Goal: Task Accomplishment & Management: Complete application form

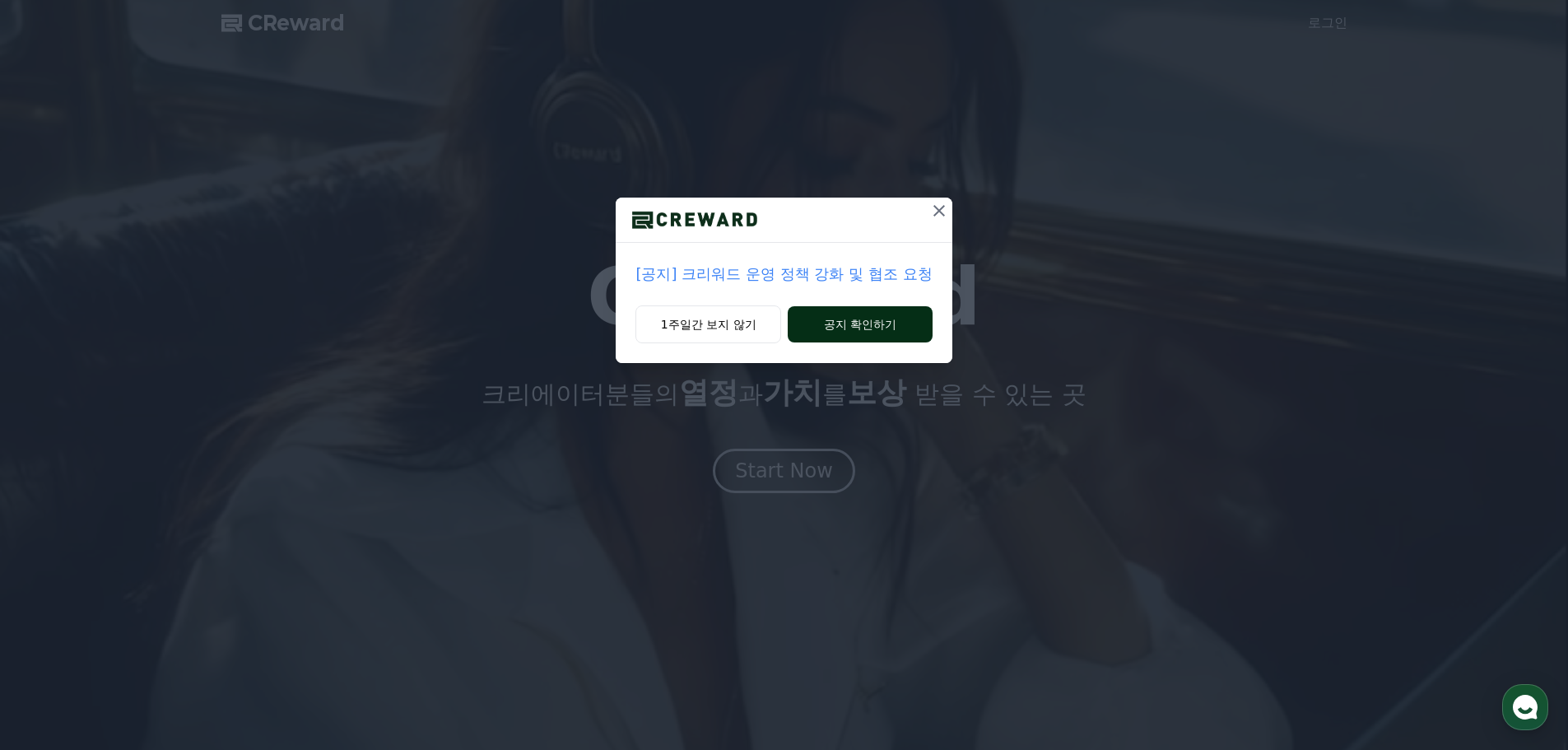
click at [819, 323] on button "공지 확인하기" at bounding box center [860, 324] width 144 height 36
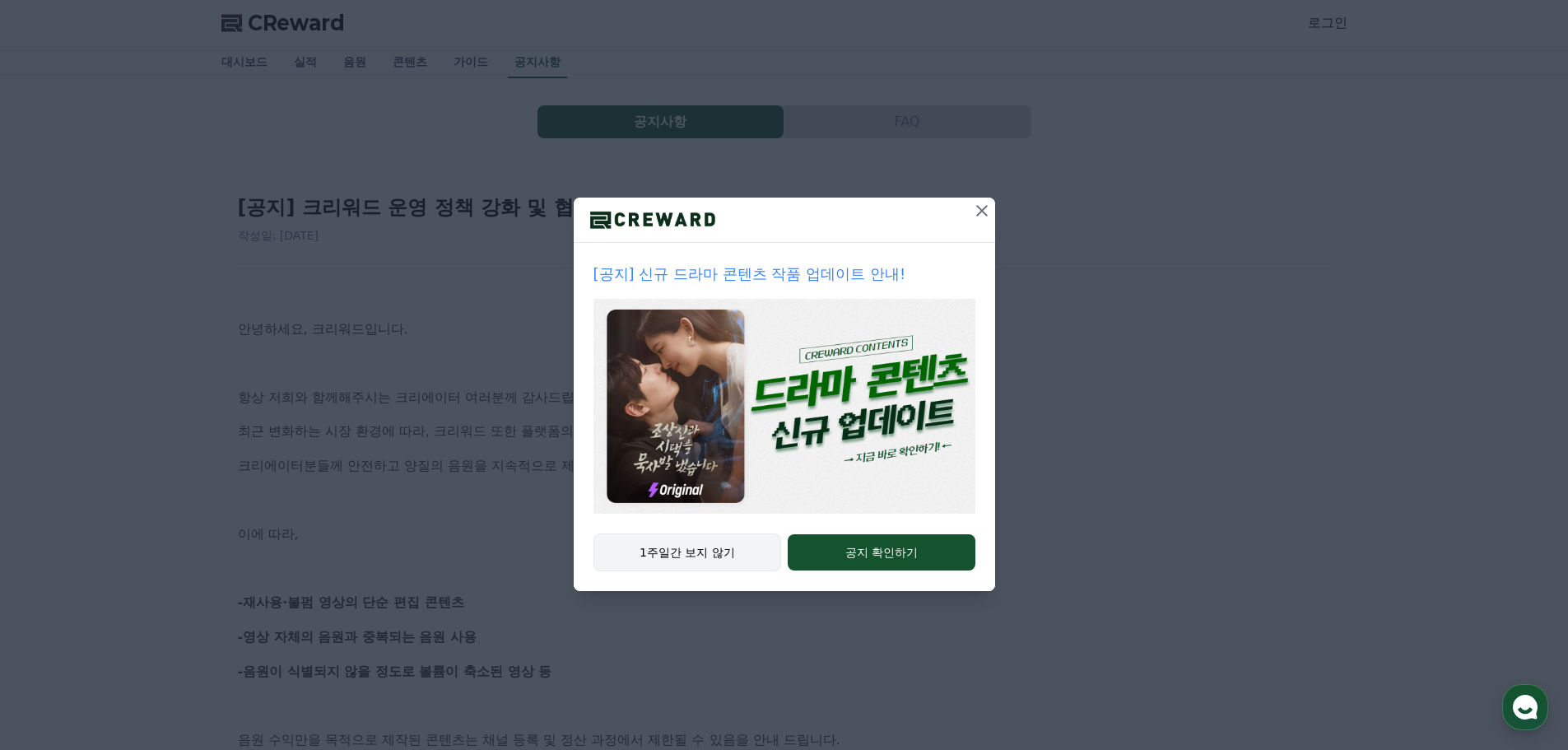
drag, startPoint x: 0, startPoint y: 0, endPoint x: 711, endPoint y: 553, distance: 900.7
click at [711, 553] on button "1주일간 보지 않기" at bounding box center [687, 552] width 188 height 38
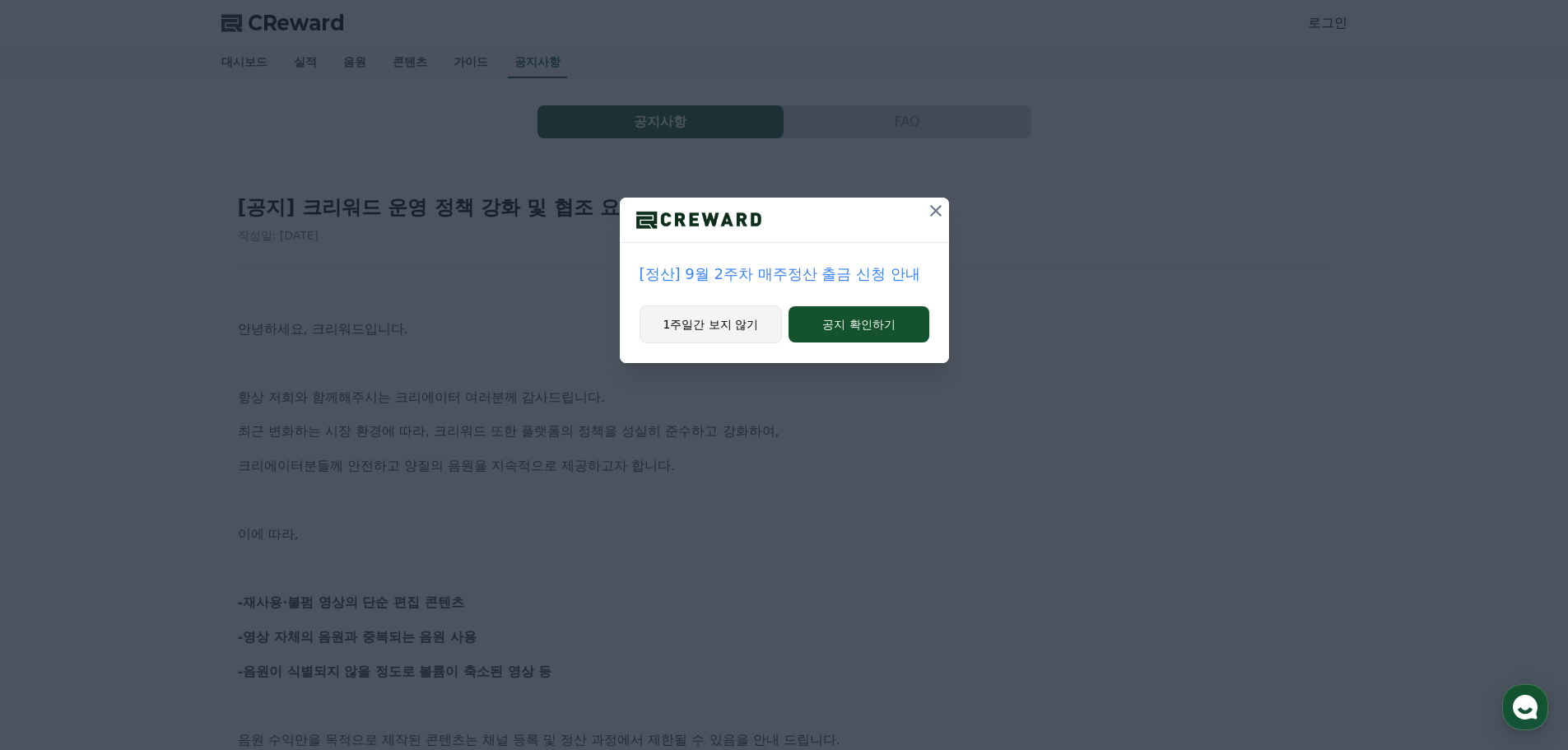
click at [739, 330] on button "1주일간 보지 않기" at bounding box center [711, 324] width 143 height 38
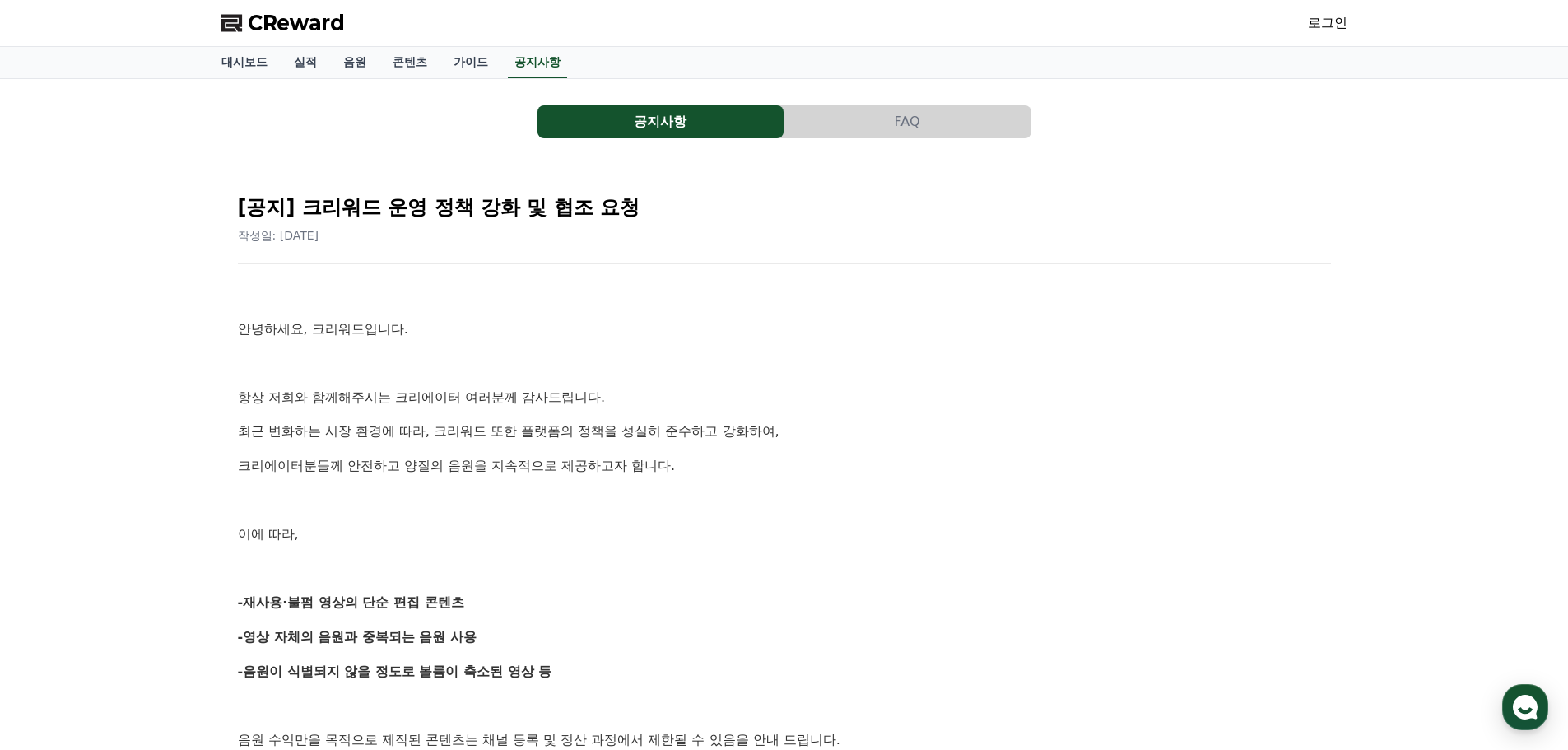
click at [1337, 5] on div "CReward 로그인" at bounding box center [784, 23] width 1153 height 46
click at [1337, 20] on link "로그인" at bounding box center [1327, 23] width 39 height 20
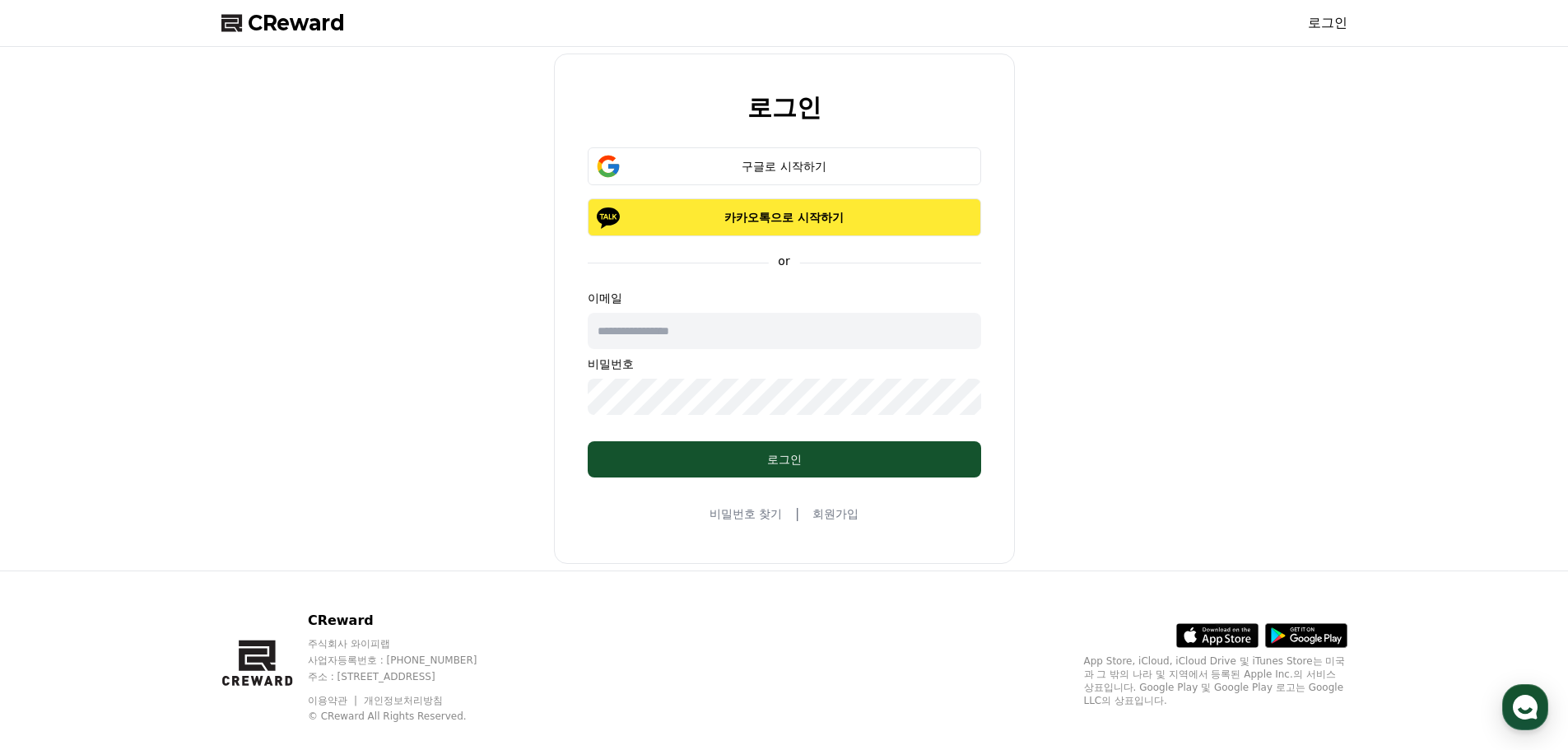
click at [874, 207] on button "카카오톡으로 시작하기" at bounding box center [784, 217] width 393 height 38
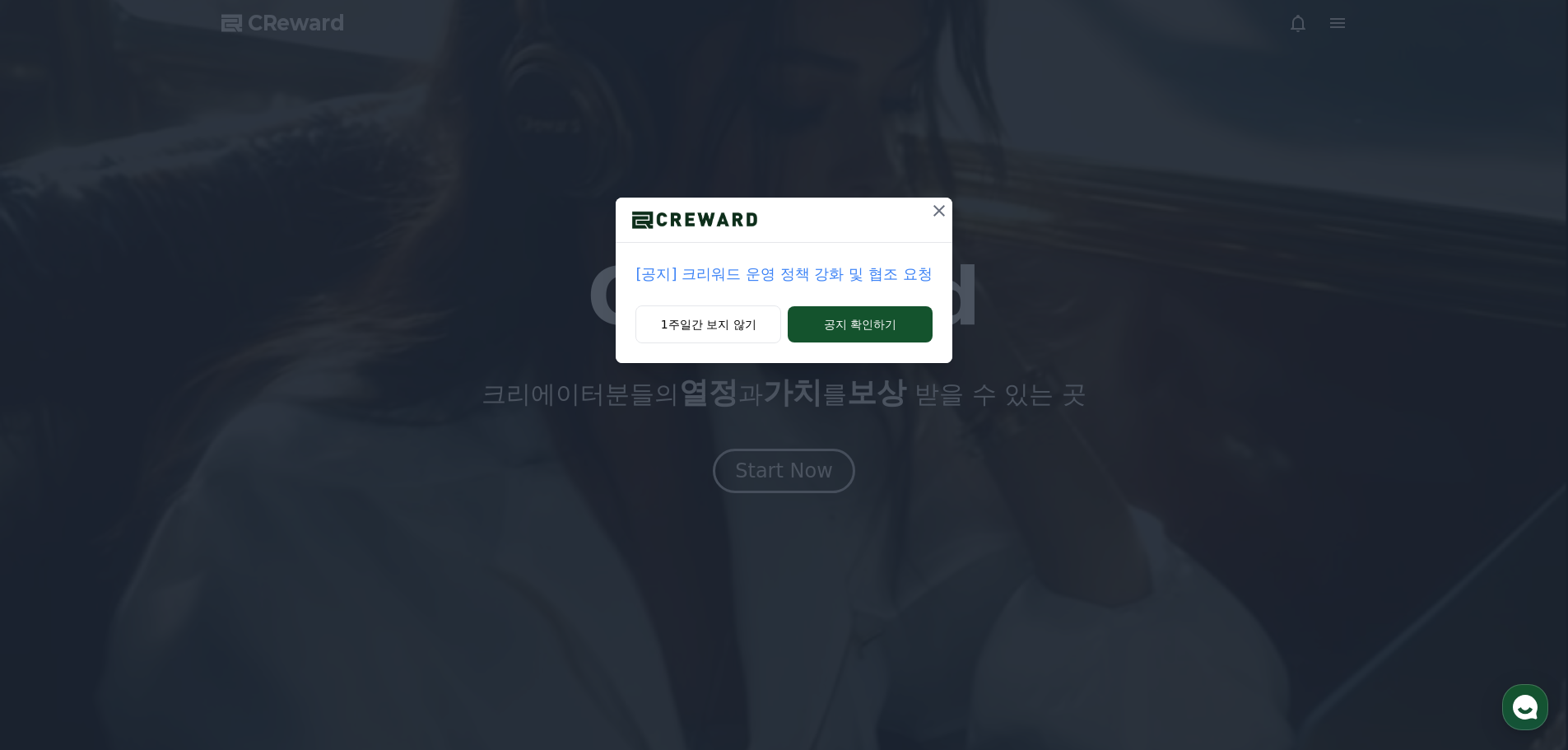
click at [934, 211] on icon at bounding box center [940, 211] width 20 height 20
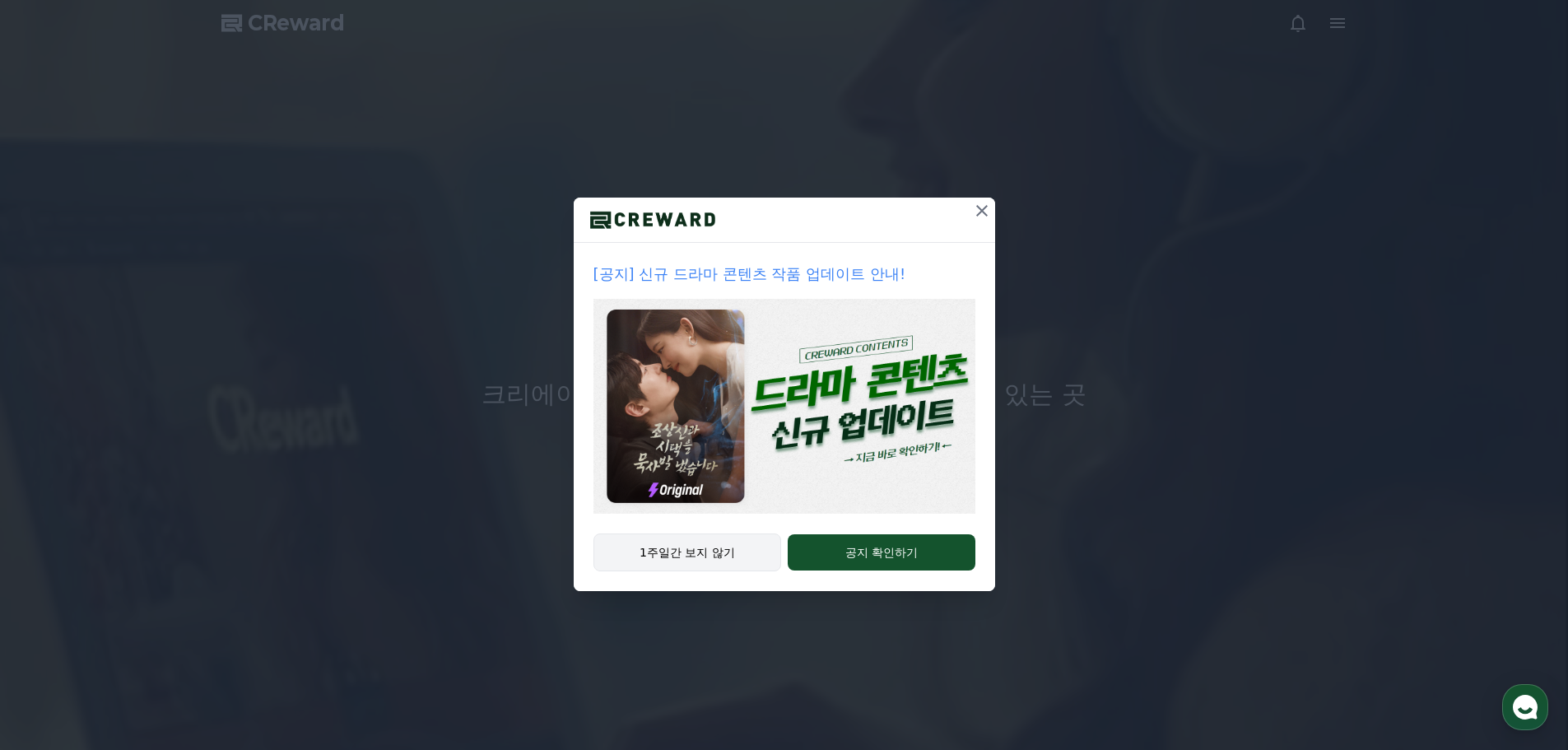
click at [712, 551] on button "1주일간 보지 않기" at bounding box center [687, 552] width 188 height 38
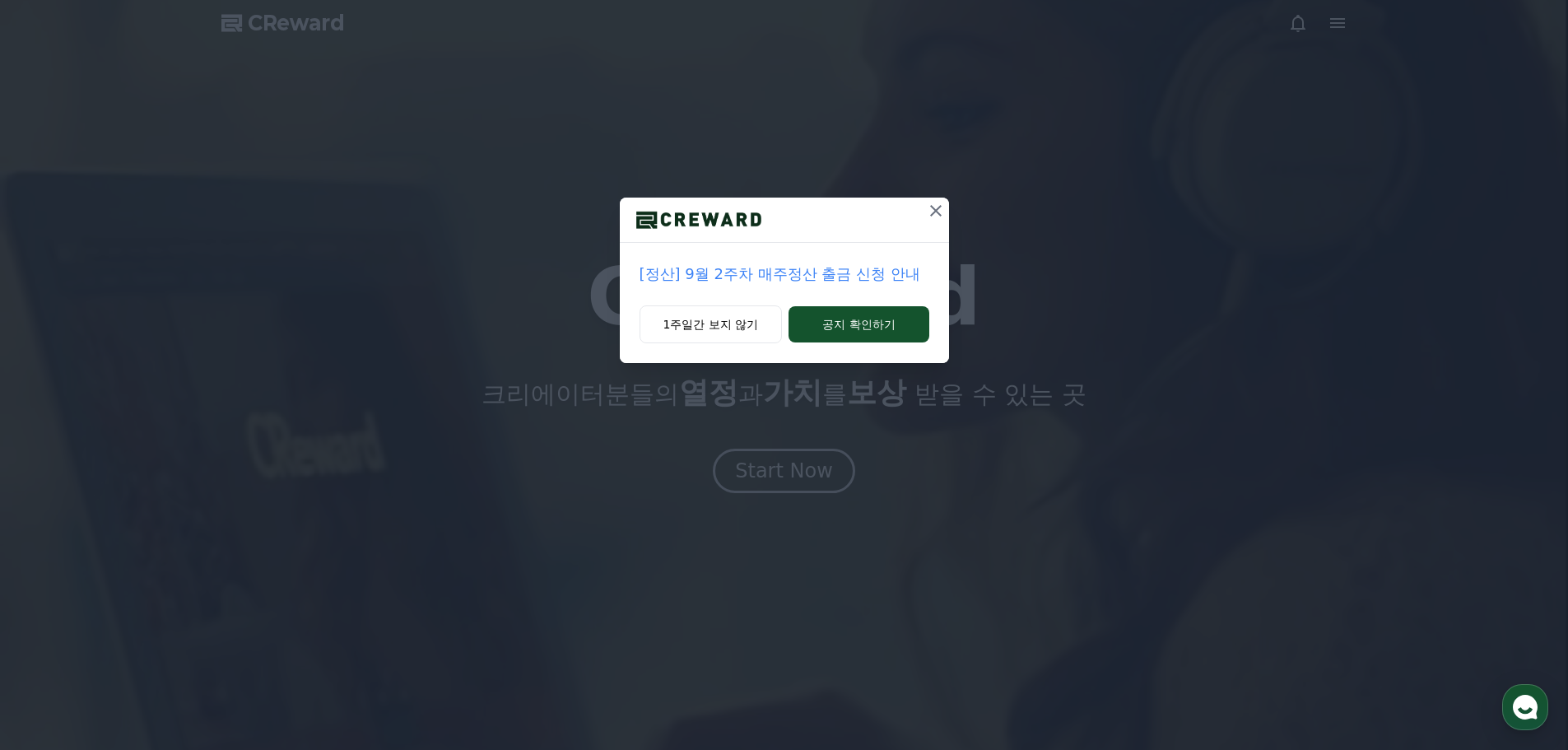
click at [939, 214] on icon at bounding box center [936, 210] width 12 height 12
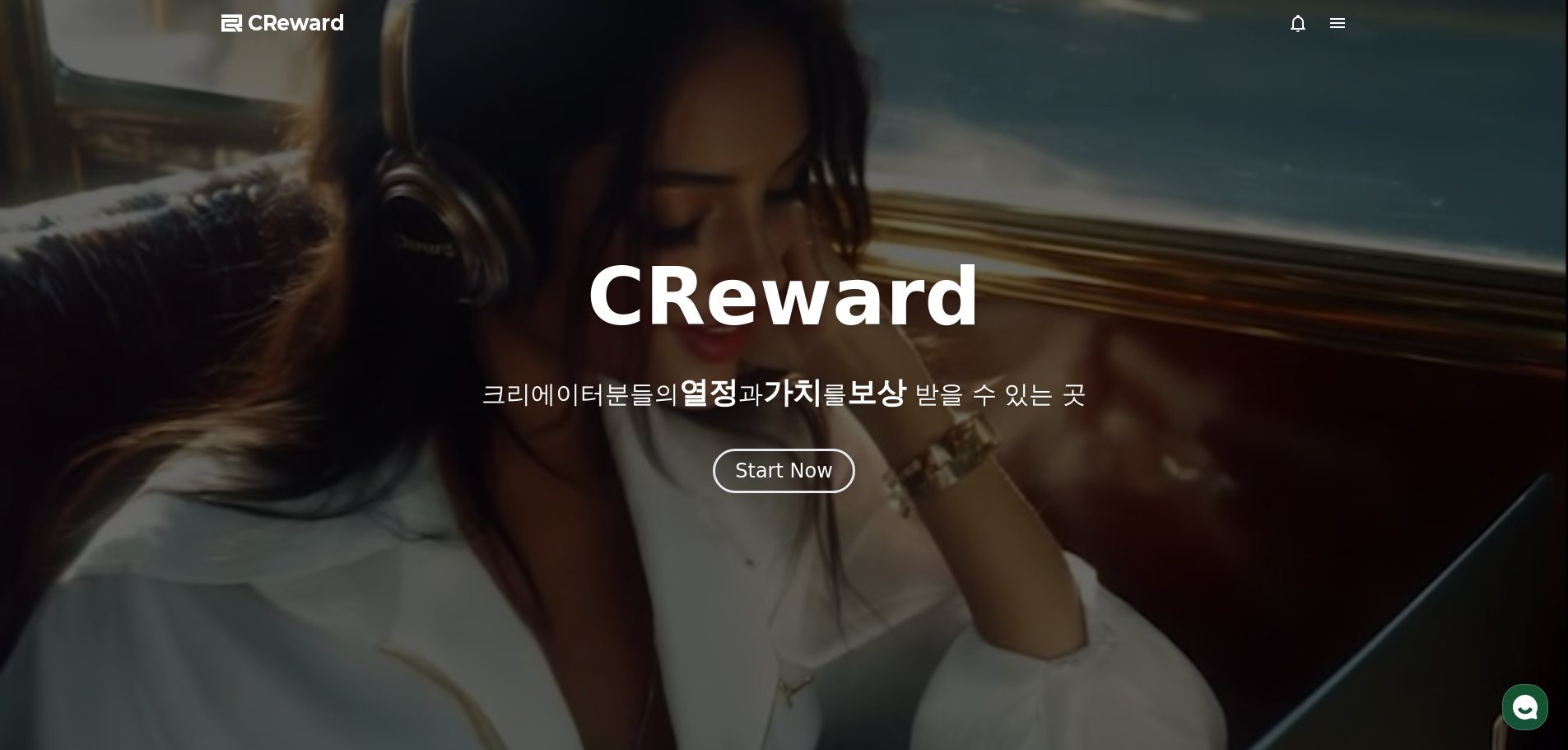
click at [1330, 22] on icon at bounding box center [1337, 23] width 15 height 10
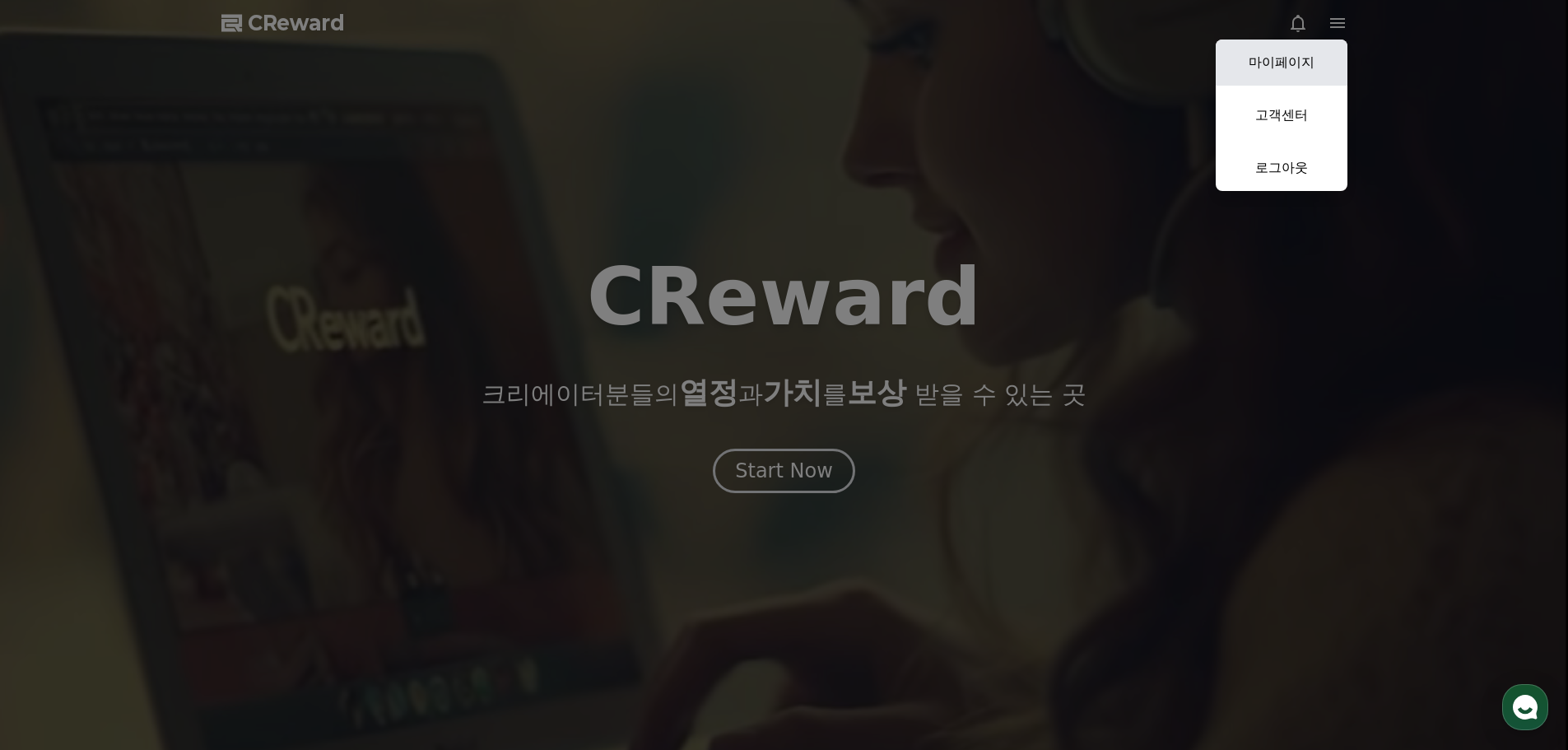
click at [1308, 51] on link "마이페이지" at bounding box center [1281, 62] width 131 height 46
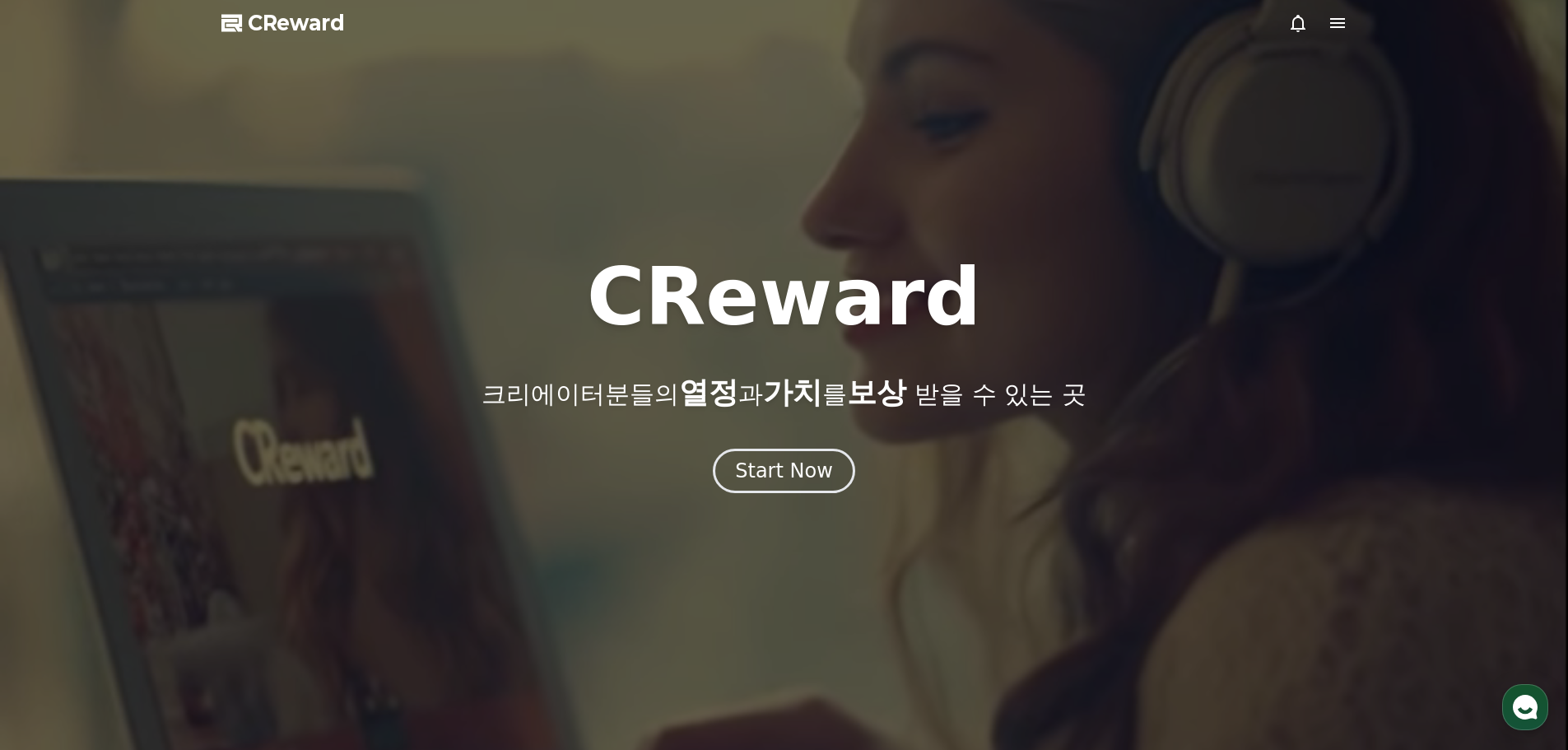
select select "**********"
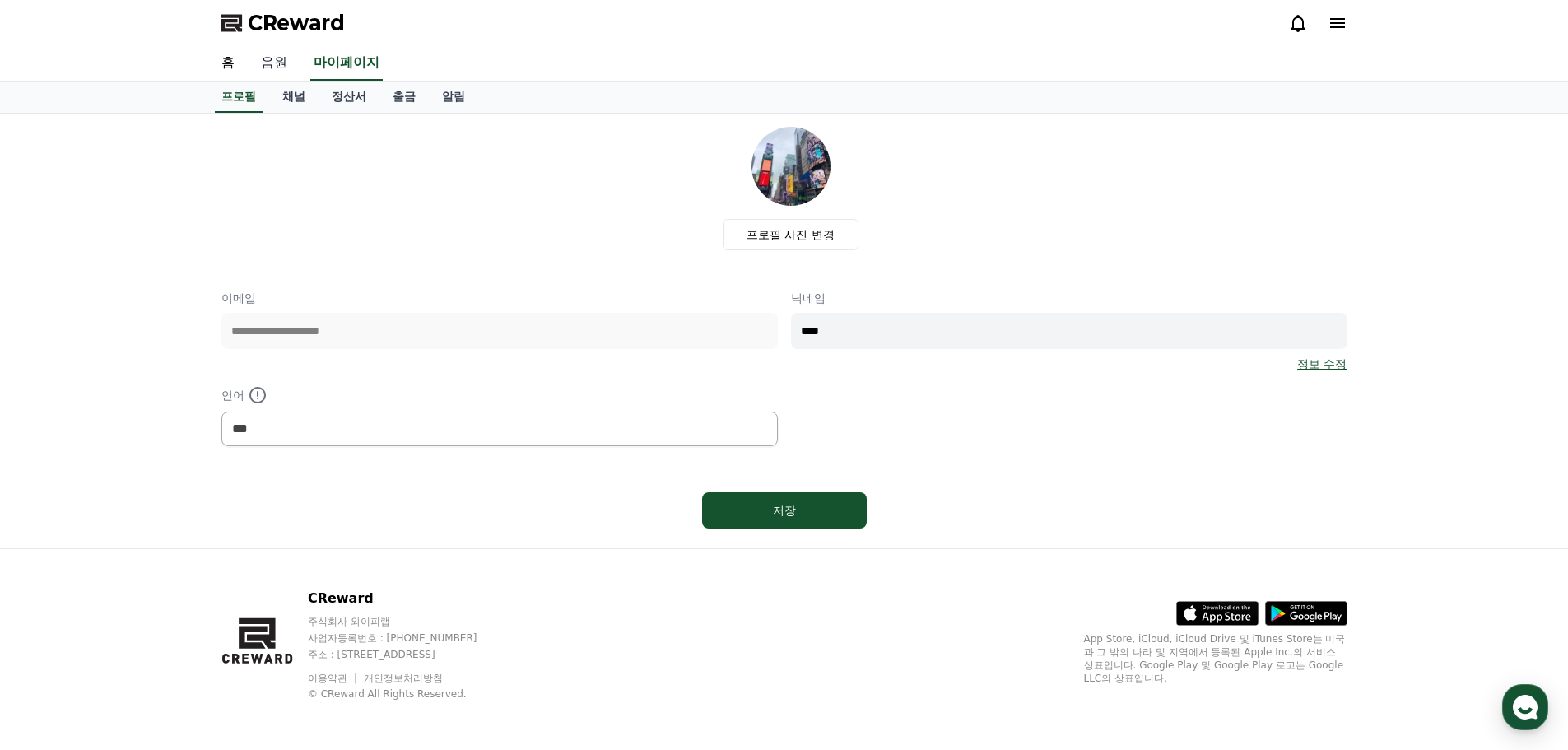
click at [287, 74] on link "음원" at bounding box center [274, 63] width 52 height 35
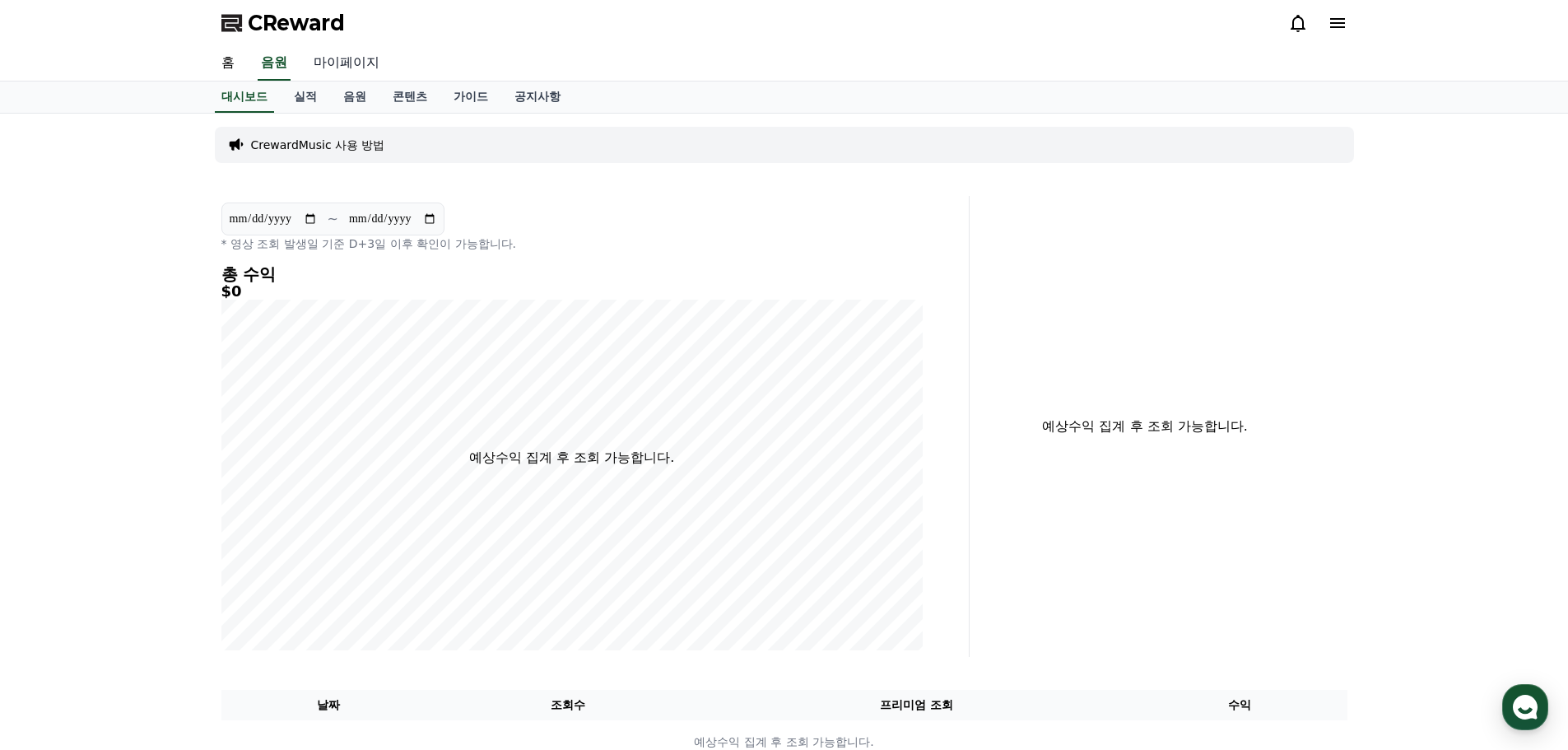
click at [358, 67] on link "마이페이지" at bounding box center [346, 63] width 92 height 35
select select "**********"
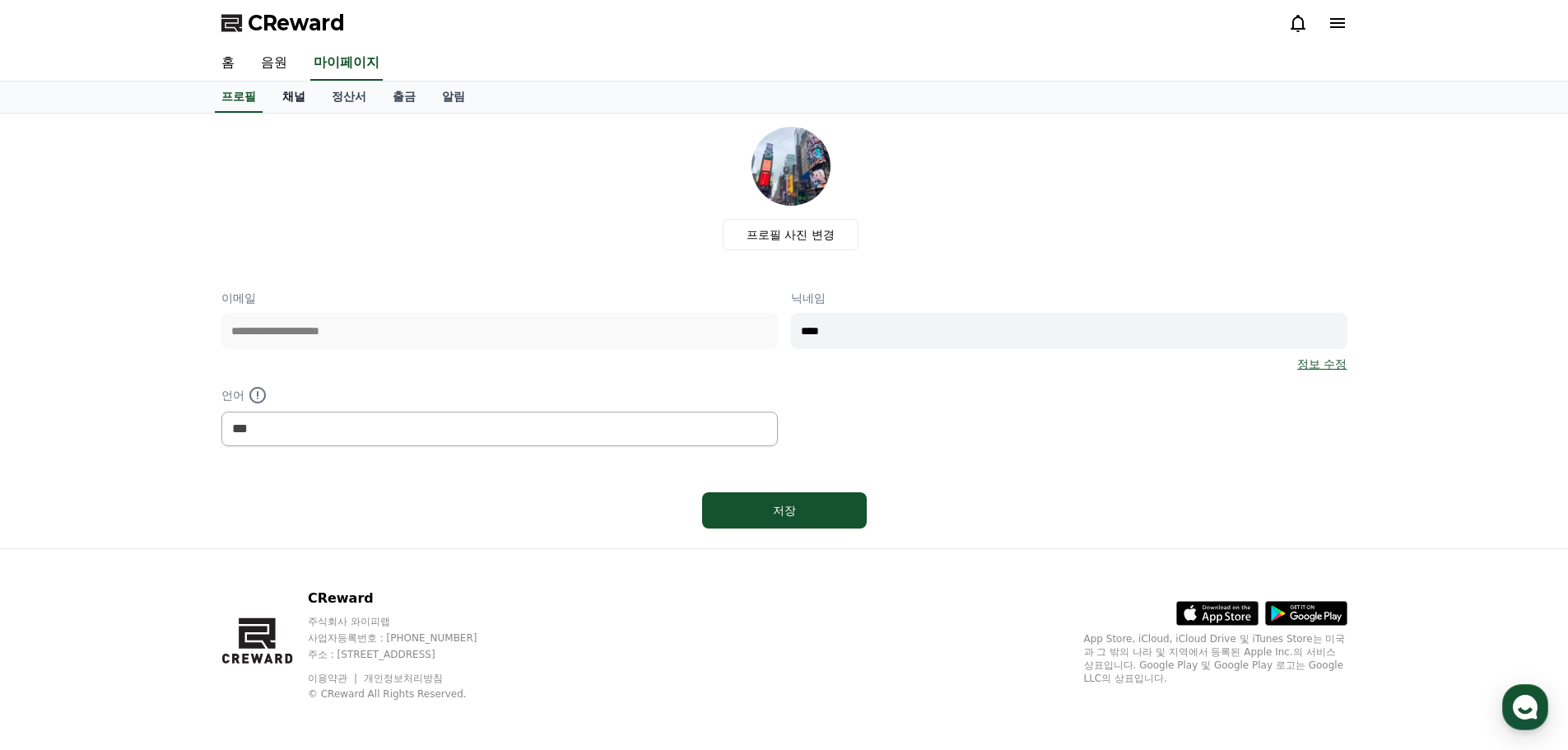
click at [287, 103] on link "채널" at bounding box center [294, 97] width 50 height 31
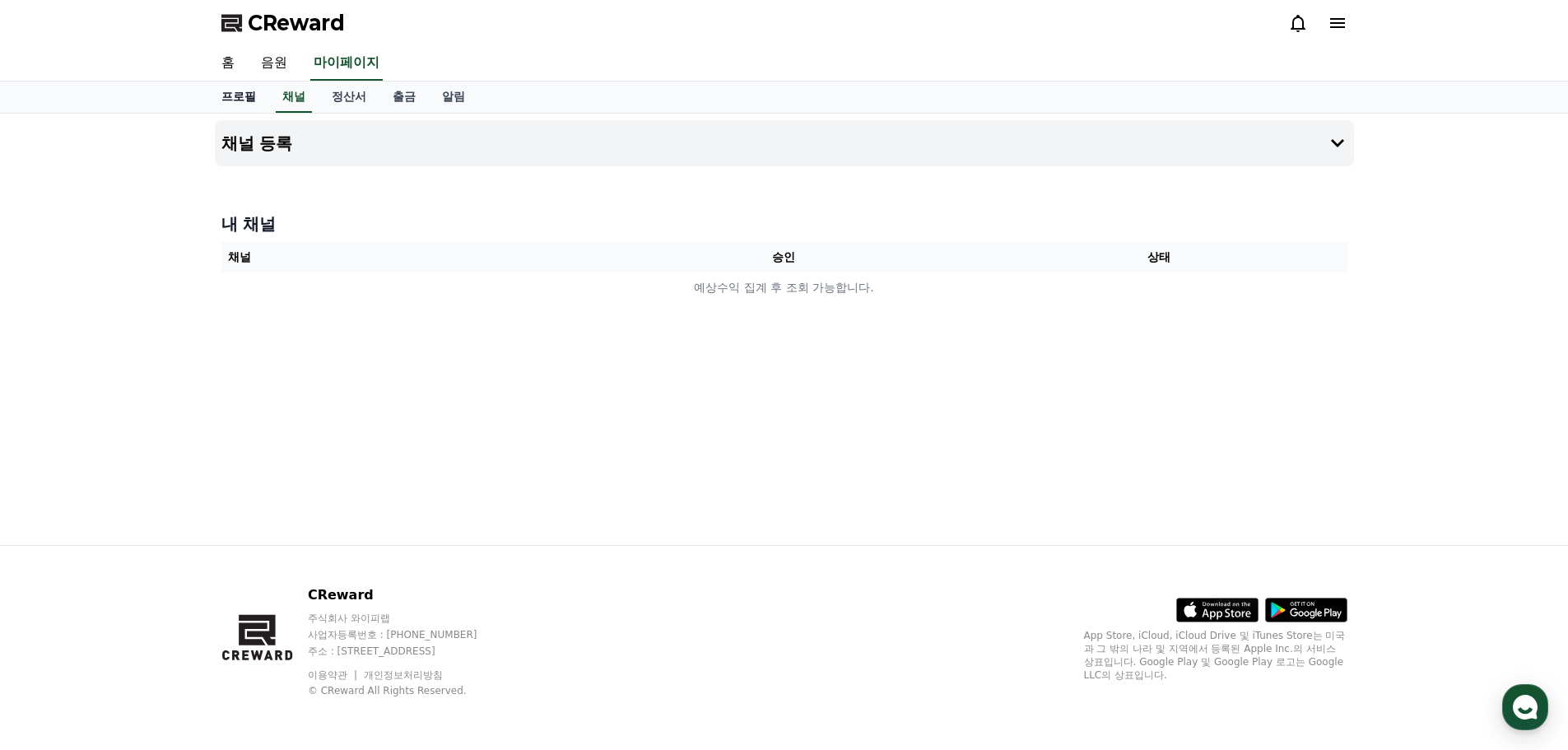
click at [262, 103] on link "프로필" at bounding box center [239, 97] width 61 height 31
select select "**********"
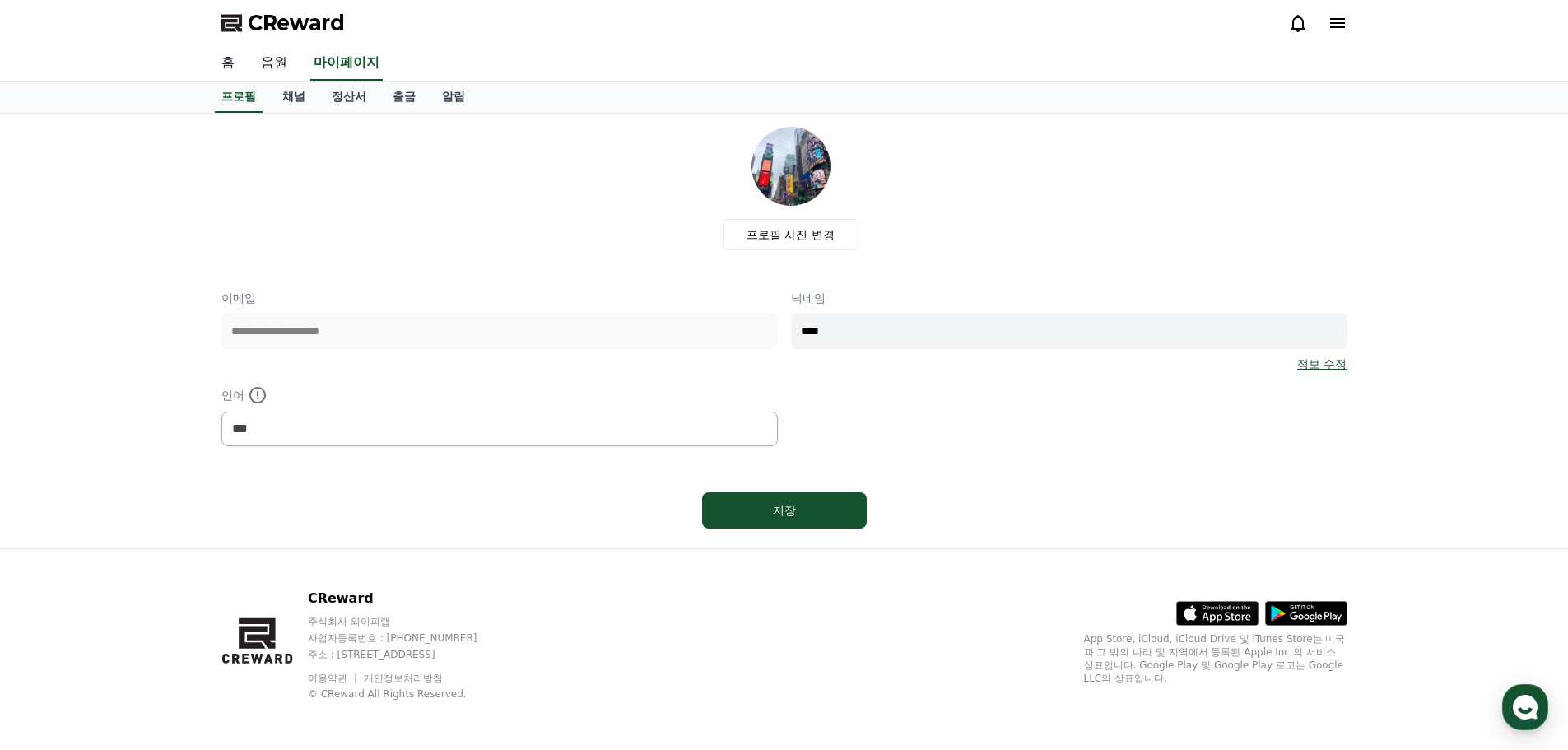
click at [239, 69] on link "홈" at bounding box center [228, 63] width 39 height 35
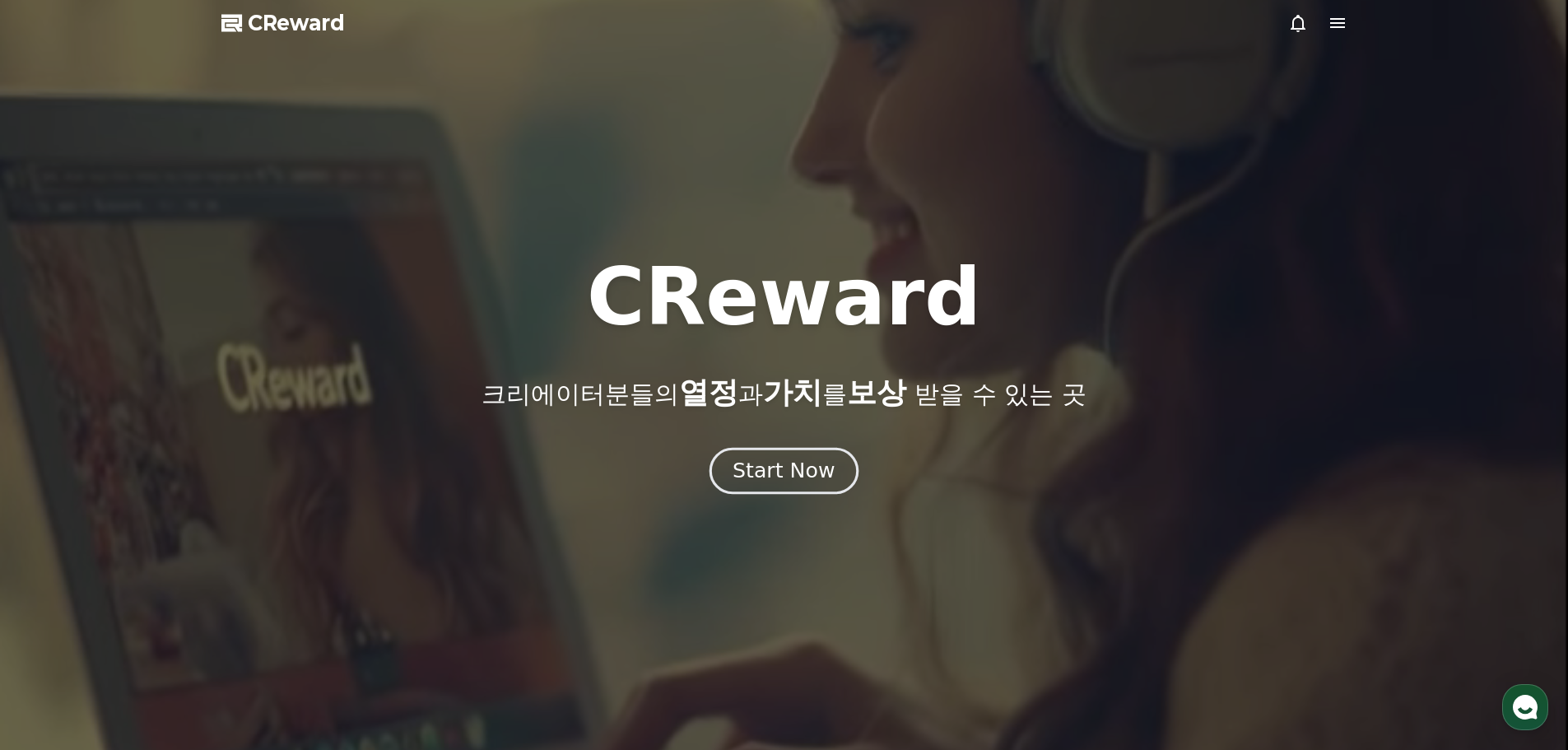
click at [803, 482] on div "Start Now" at bounding box center [784, 471] width 102 height 28
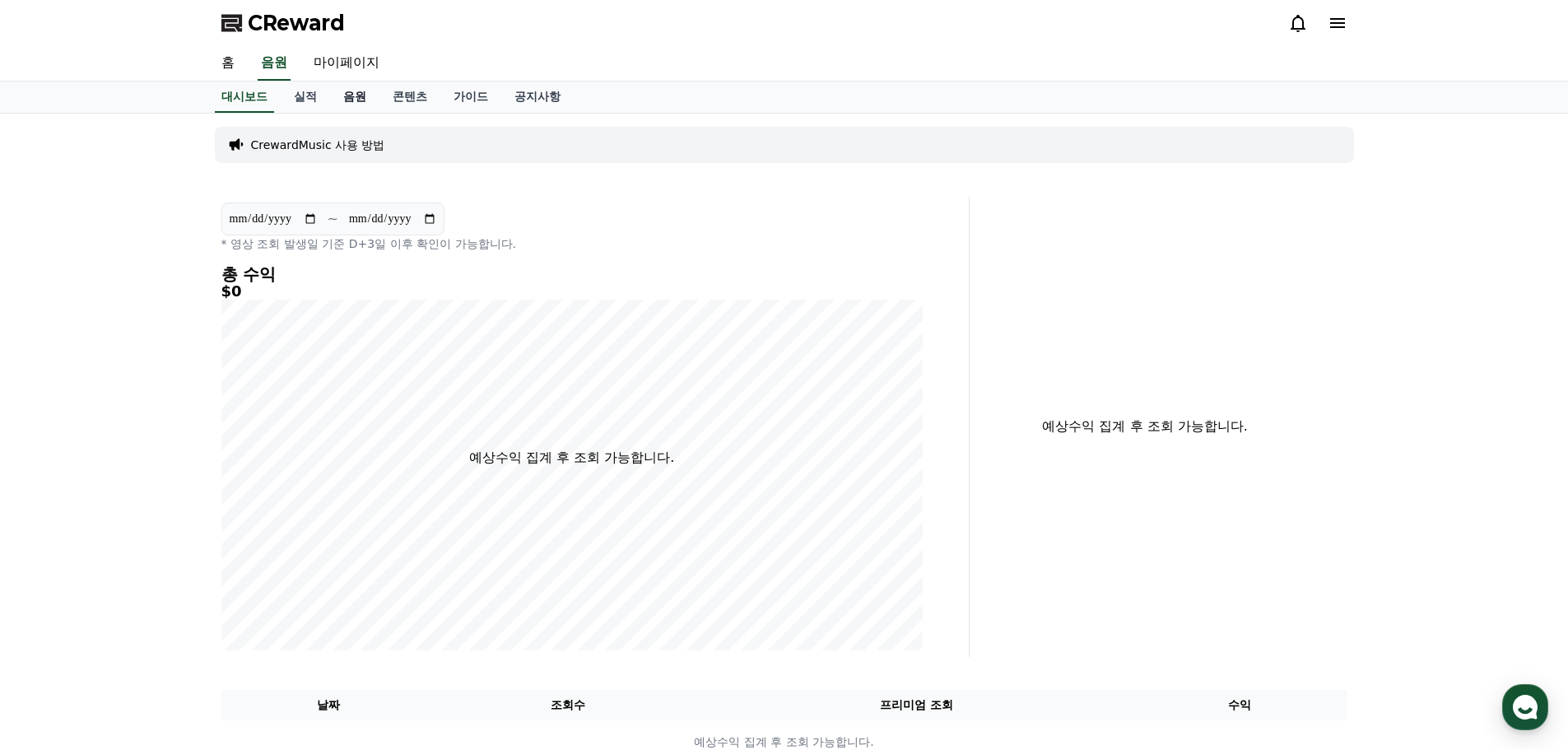
click at [337, 97] on link "음원" at bounding box center [355, 97] width 50 height 31
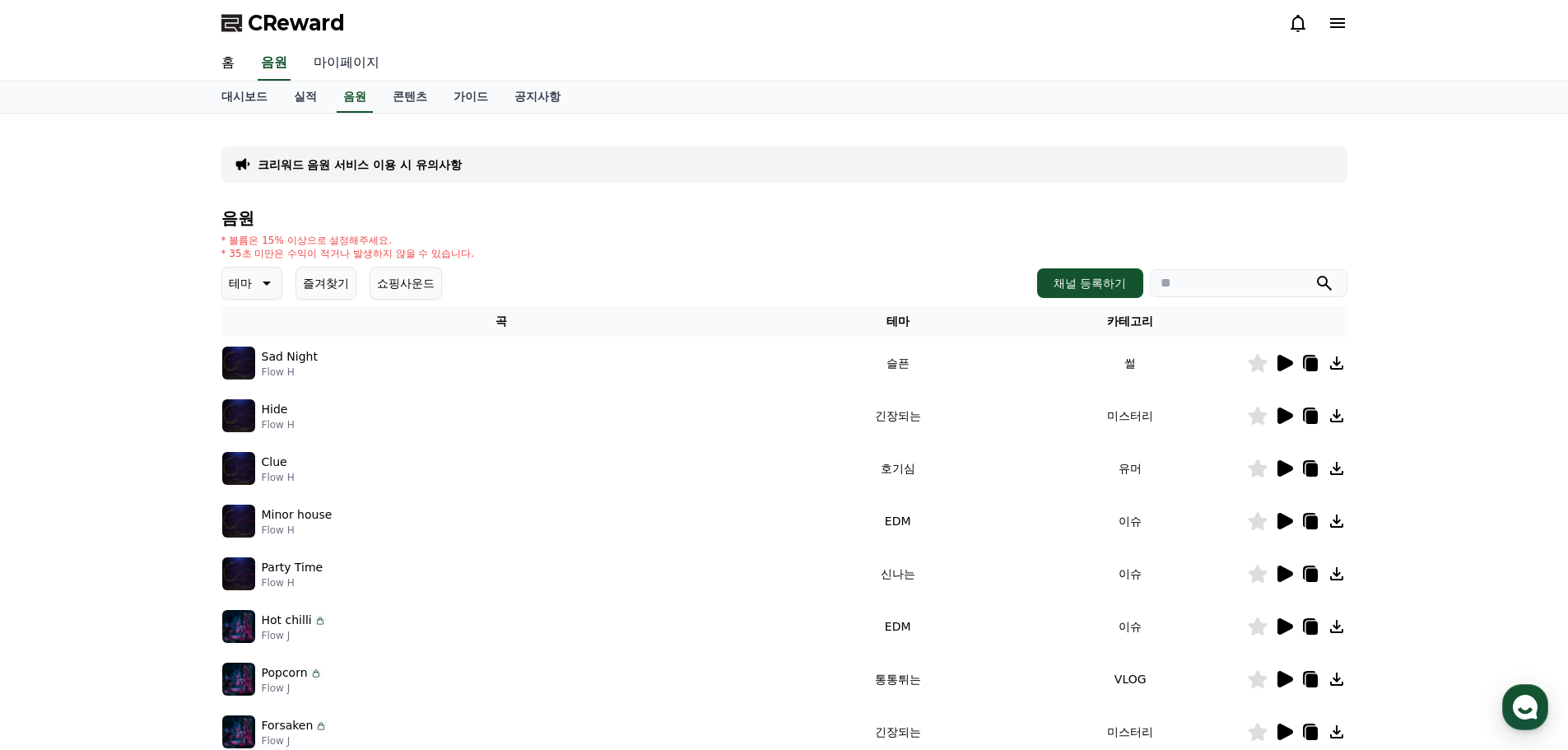
click at [370, 70] on link "마이페이지" at bounding box center [346, 63] width 92 height 35
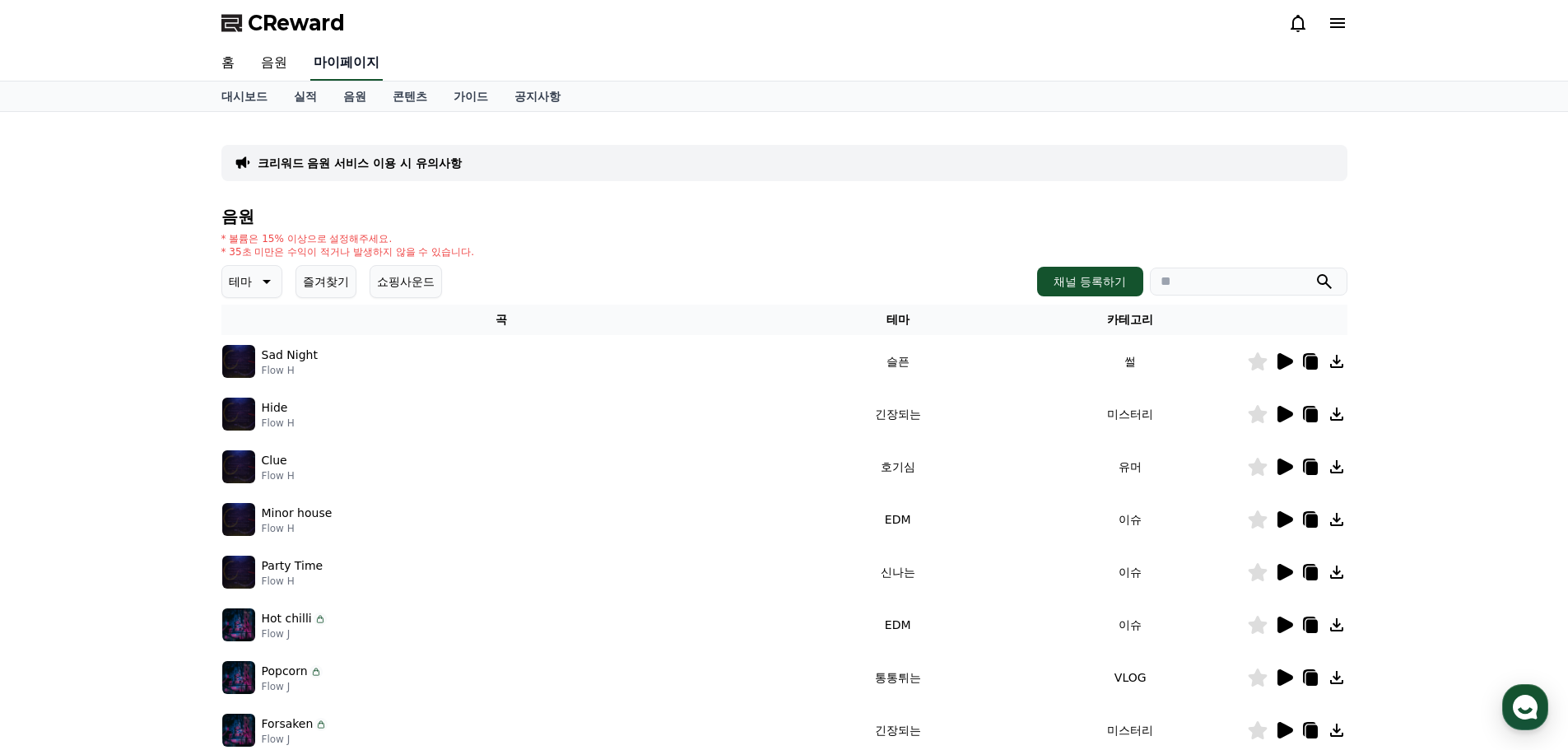
select select "**********"
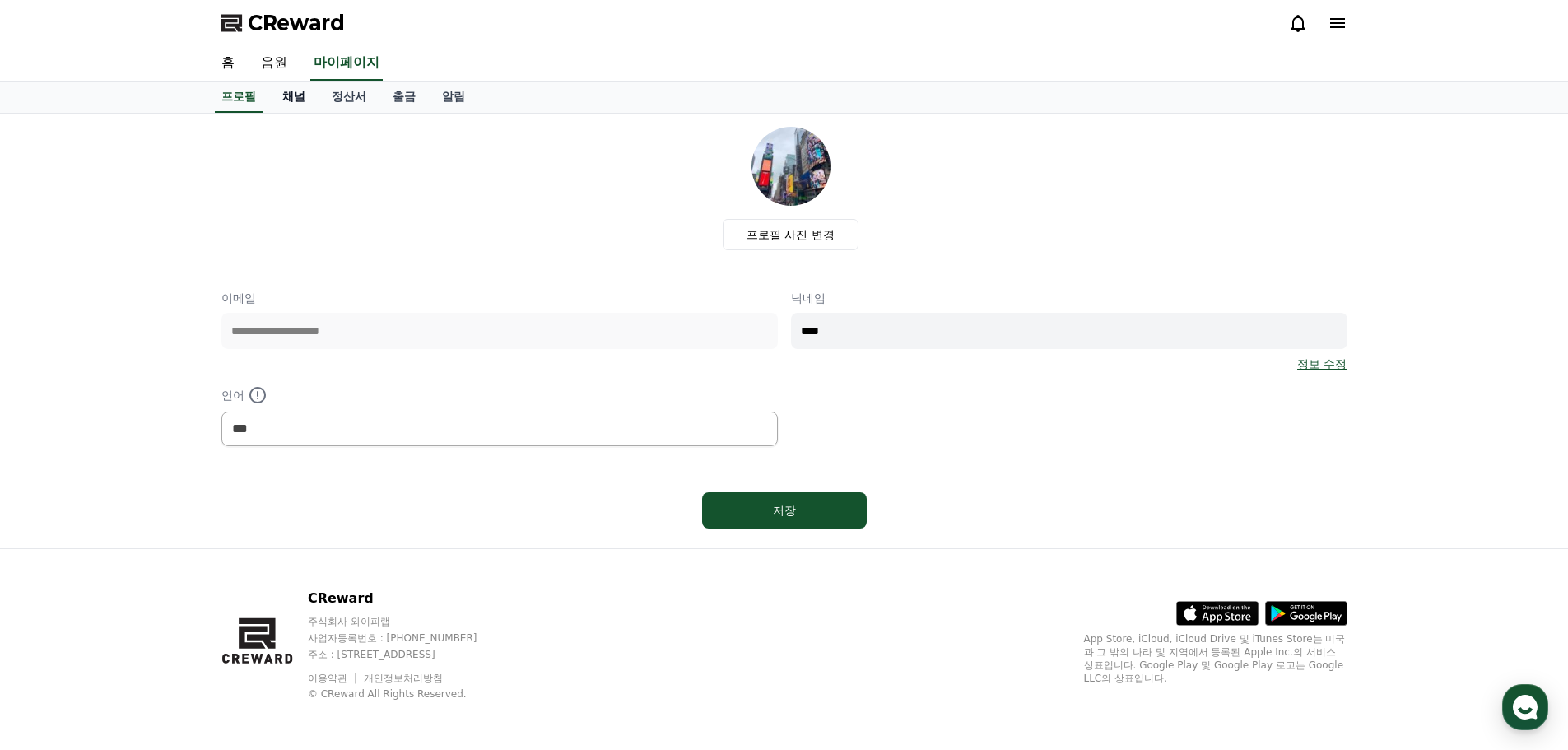
click at [299, 100] on link "채널" at bounding box center [294, 97] width 50 height 31
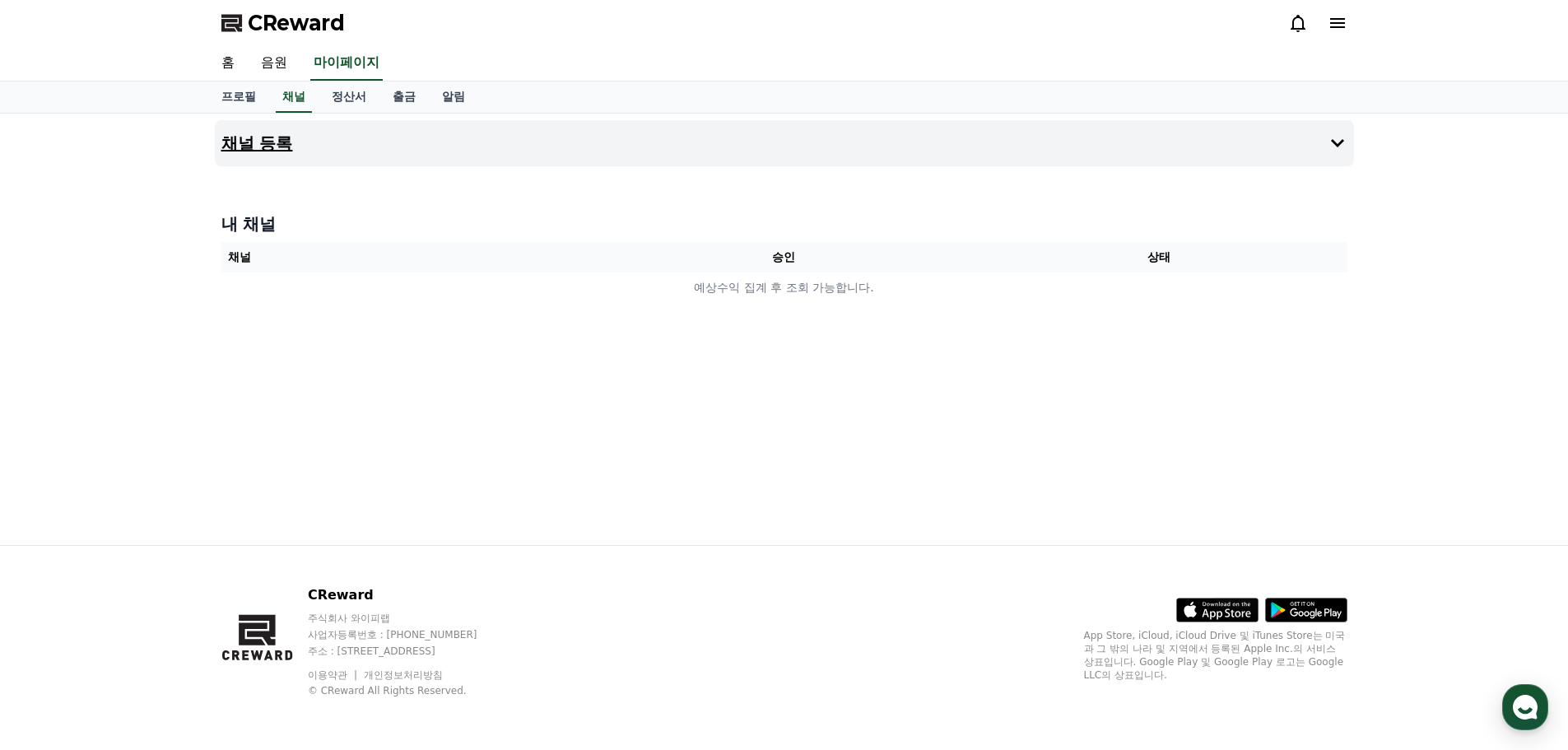
click at [798, 147] on button "채널 등록" at bounding box center [784, 143] width 1139 height 46
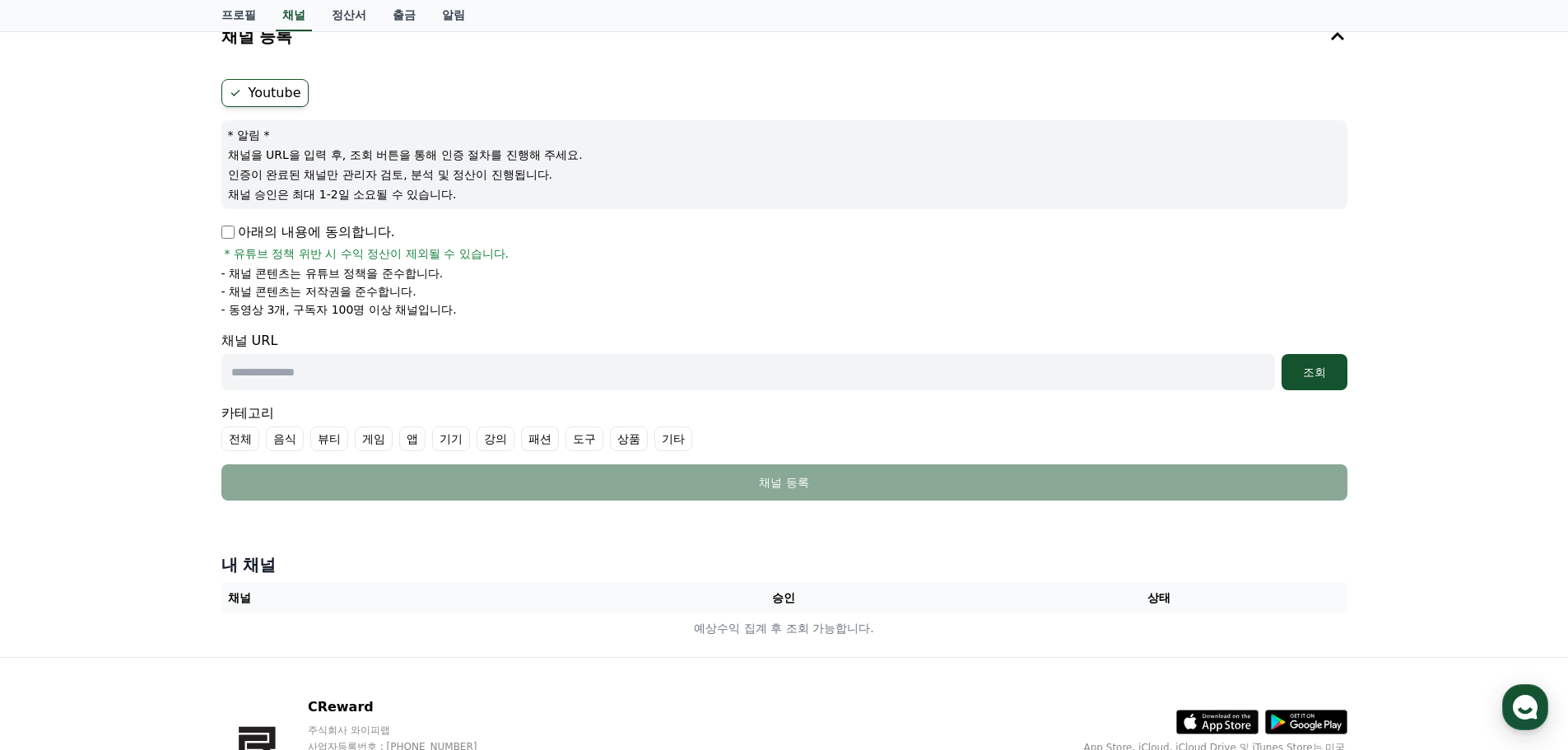
scroll to position [219, 0]
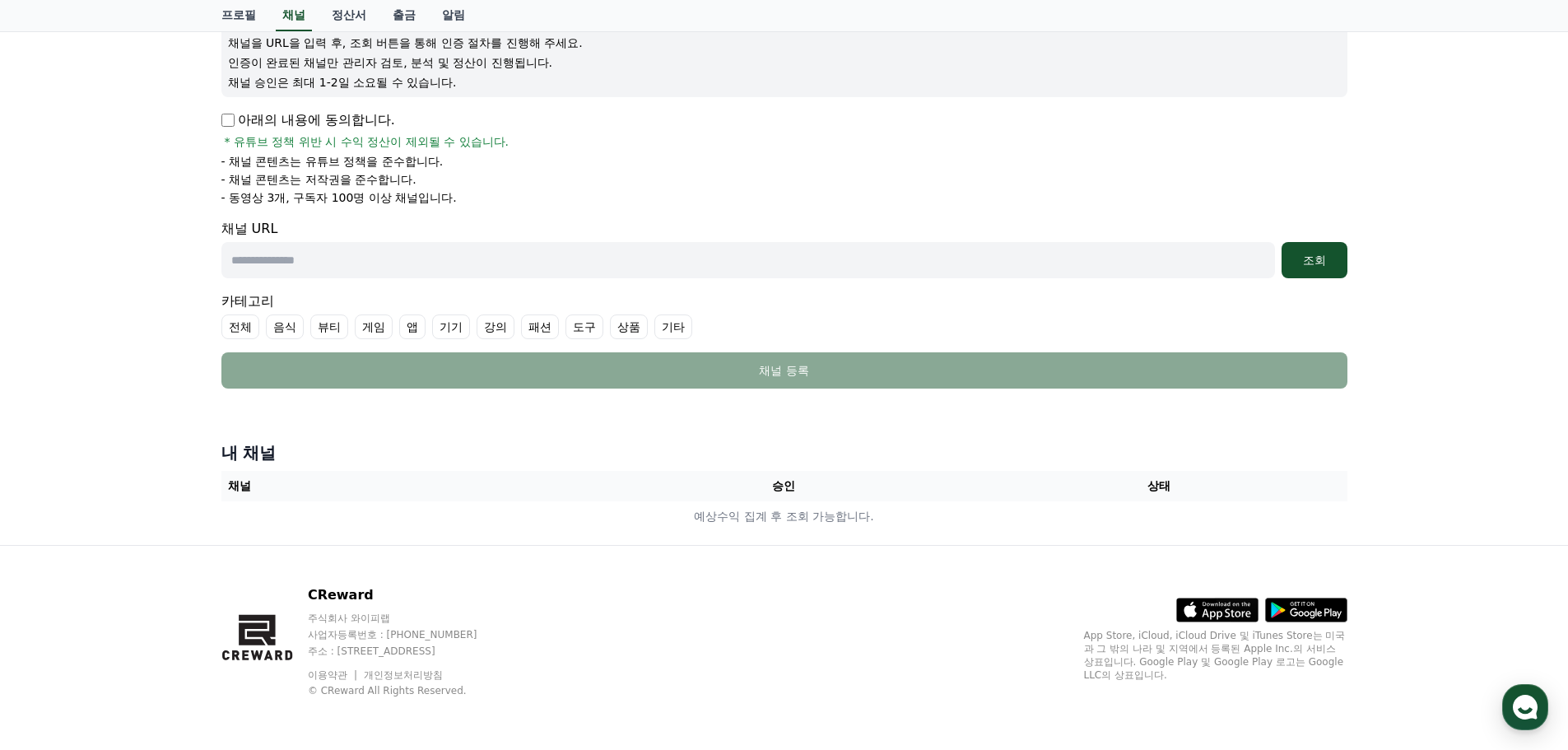
click at [685, 257] on input "text" at bounding box center [748, 259] width 1054 height 36
drag, startPoint x: 741, startPoint y: 256, endPoint x: 773, endPoint y: 256, distance: 32.0
click at [742, 256] on input "text" at bounding box center [748, 259] width 1054 height 36
paste input "**********"
type input "**********"
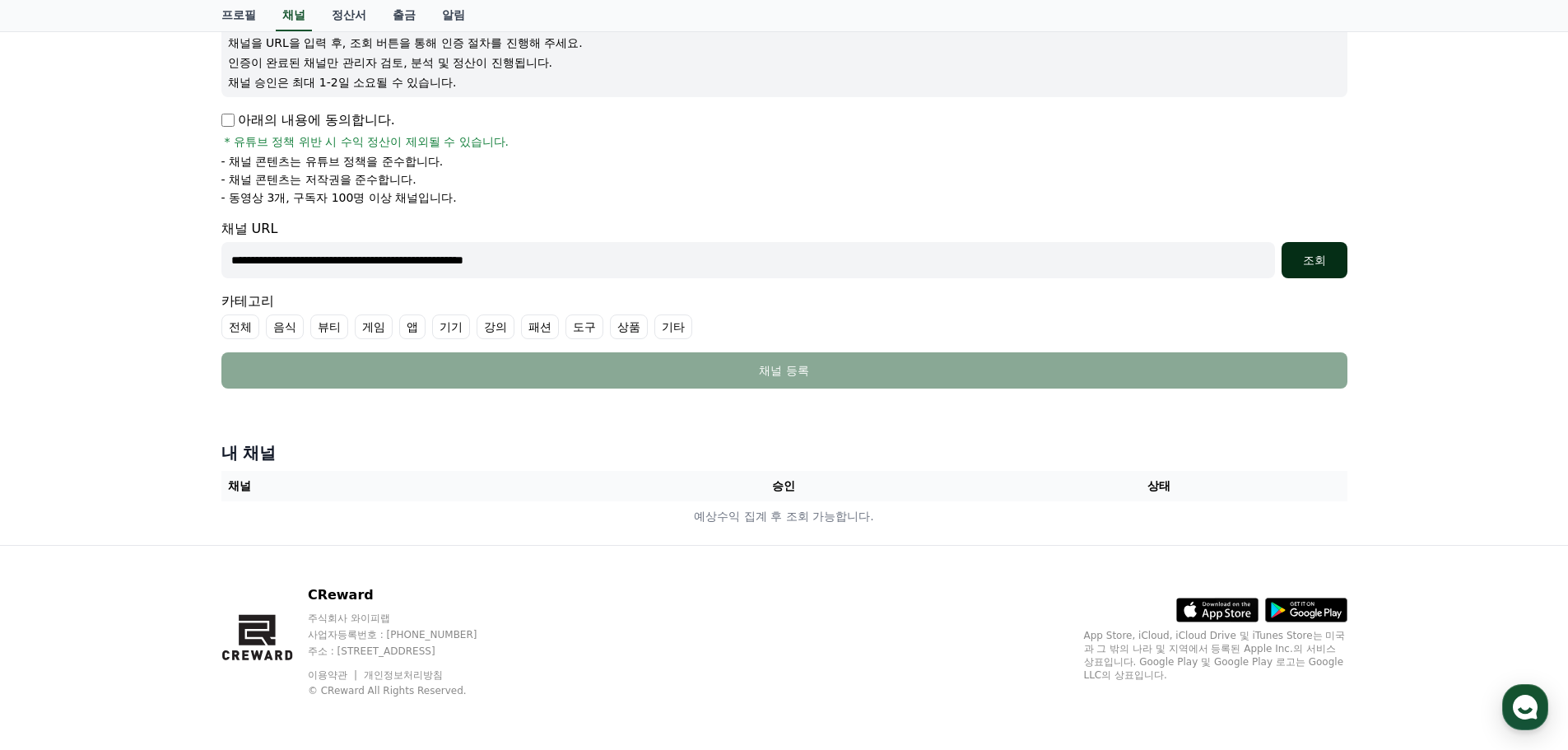
click at [1338, 267] on div "조회" at bounding box center [1314, 260] width 52 height 17
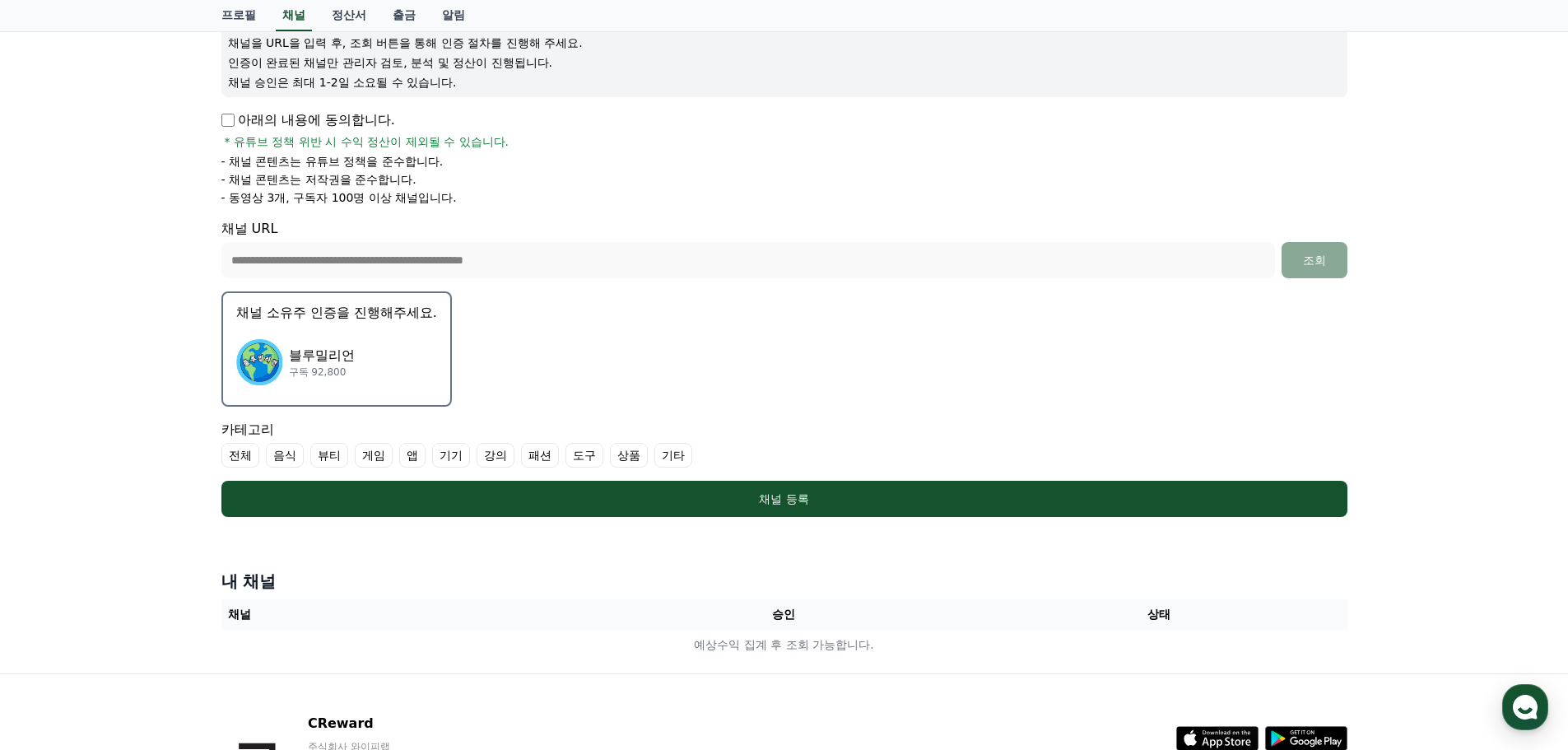
click at [382, 372] on div "블루밀리언 구독 92,800" at bounding box center [336, 362] width 201 height 66
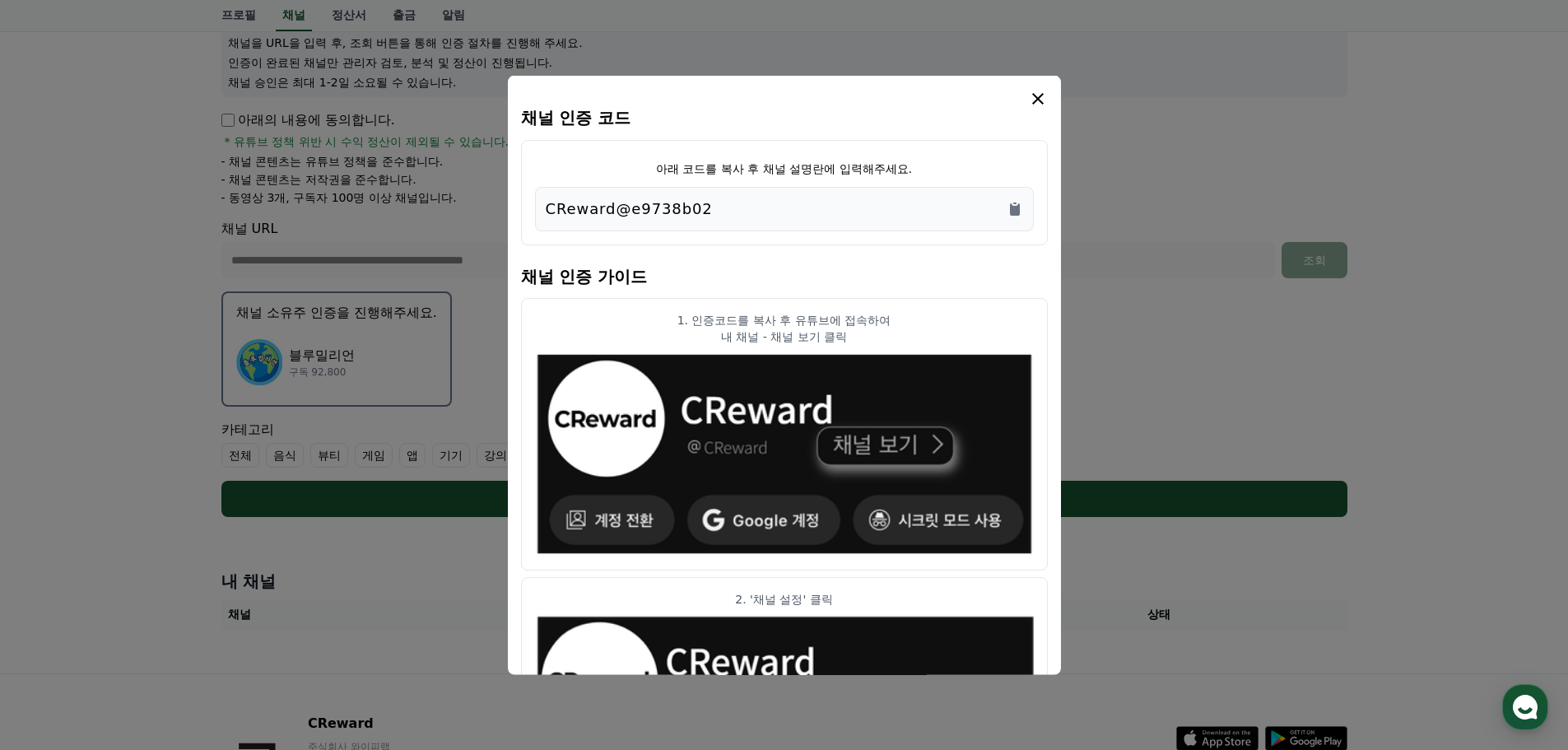
click at [959, 213] on div "CReward@e9738b02" at bounding box center [784, 208] width 478 height 23
click at [783, 231] on div "CReward@e9738b02" at bounding box center [784, 209] width 499 height 44
drag, startPoint x: 709, startPoint y: 221, endPoint x: 726, endPoint y: 210, distance: 20.2
click at [709, 220] on div "CReward@e9738b02" at bounding box center [784, 209] width 499 height 44
drag, startPoint x: 726, startPoint y: 210, endPoint x: 544, endPoint y: 217, distance: 182.1
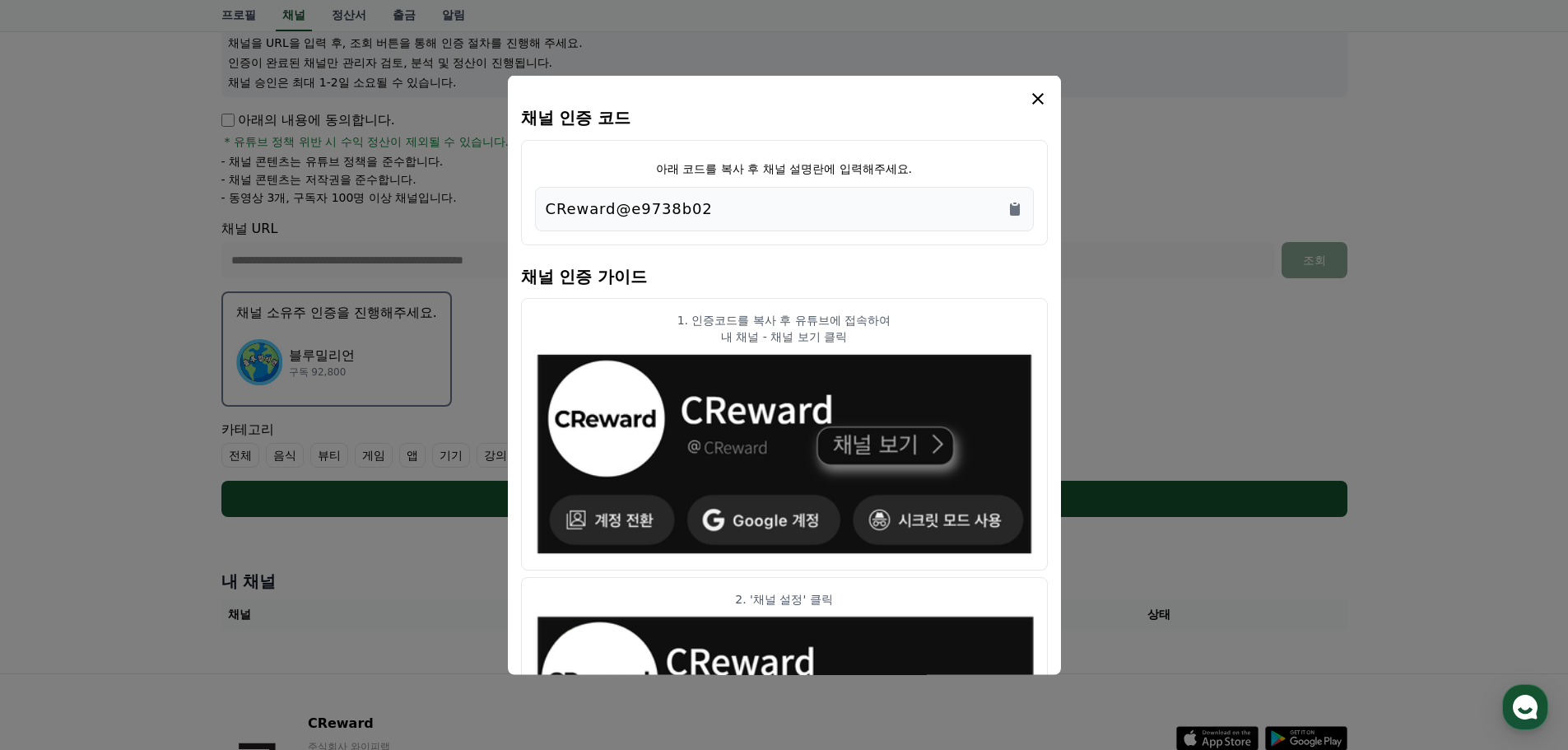
click at [544, 217] on div "CReward@e9738b02" at bounding box center [784, 209] width 499 height 44
copy p "CReward@e9738b02"
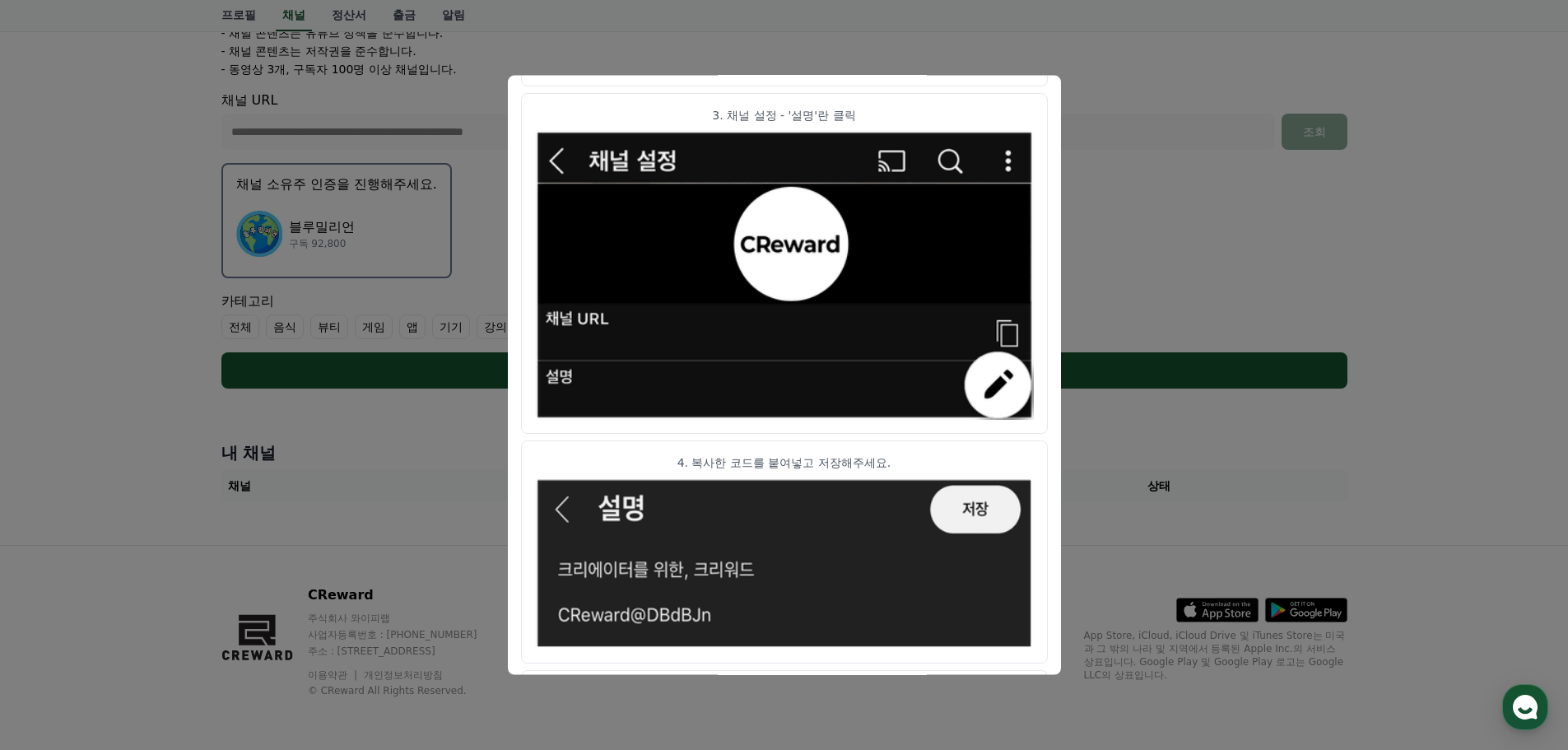
scroll to position [821, 0]
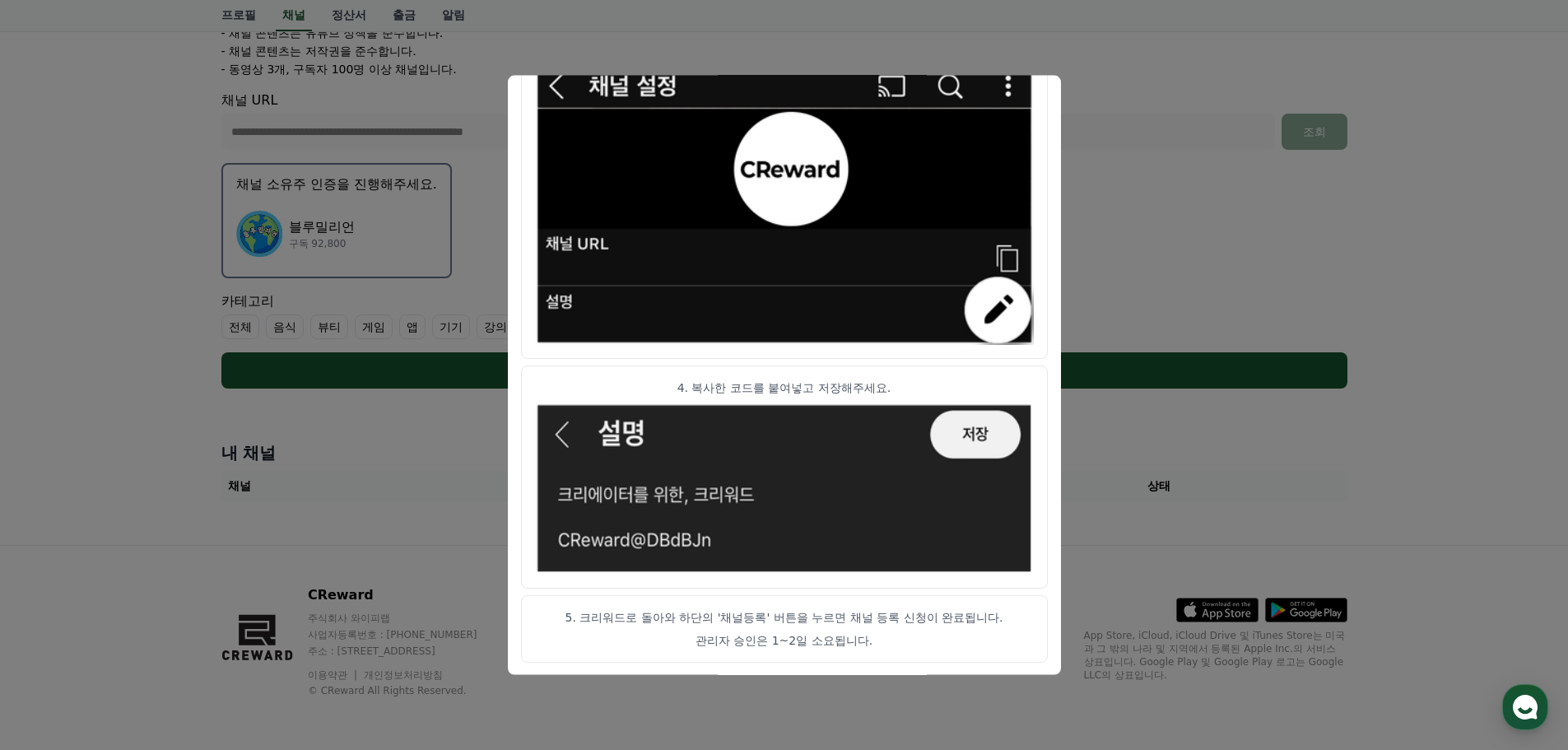
click at [1146, 403] on button "close modal" at bounding box center [784, 375] width 1568 height 750
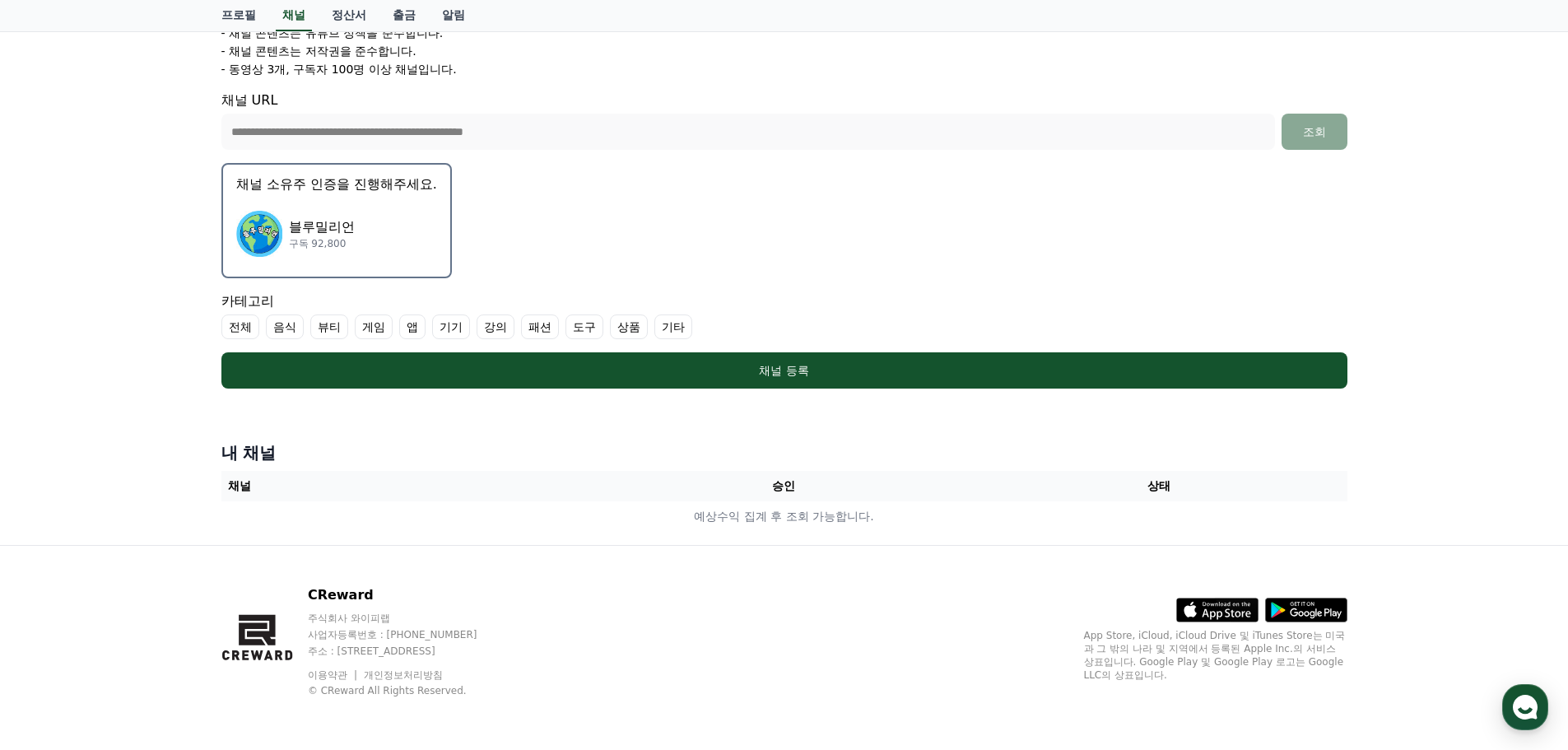
click at [602, 349] on form "**********" at bounding box center [784, 113] width 1126 height 551
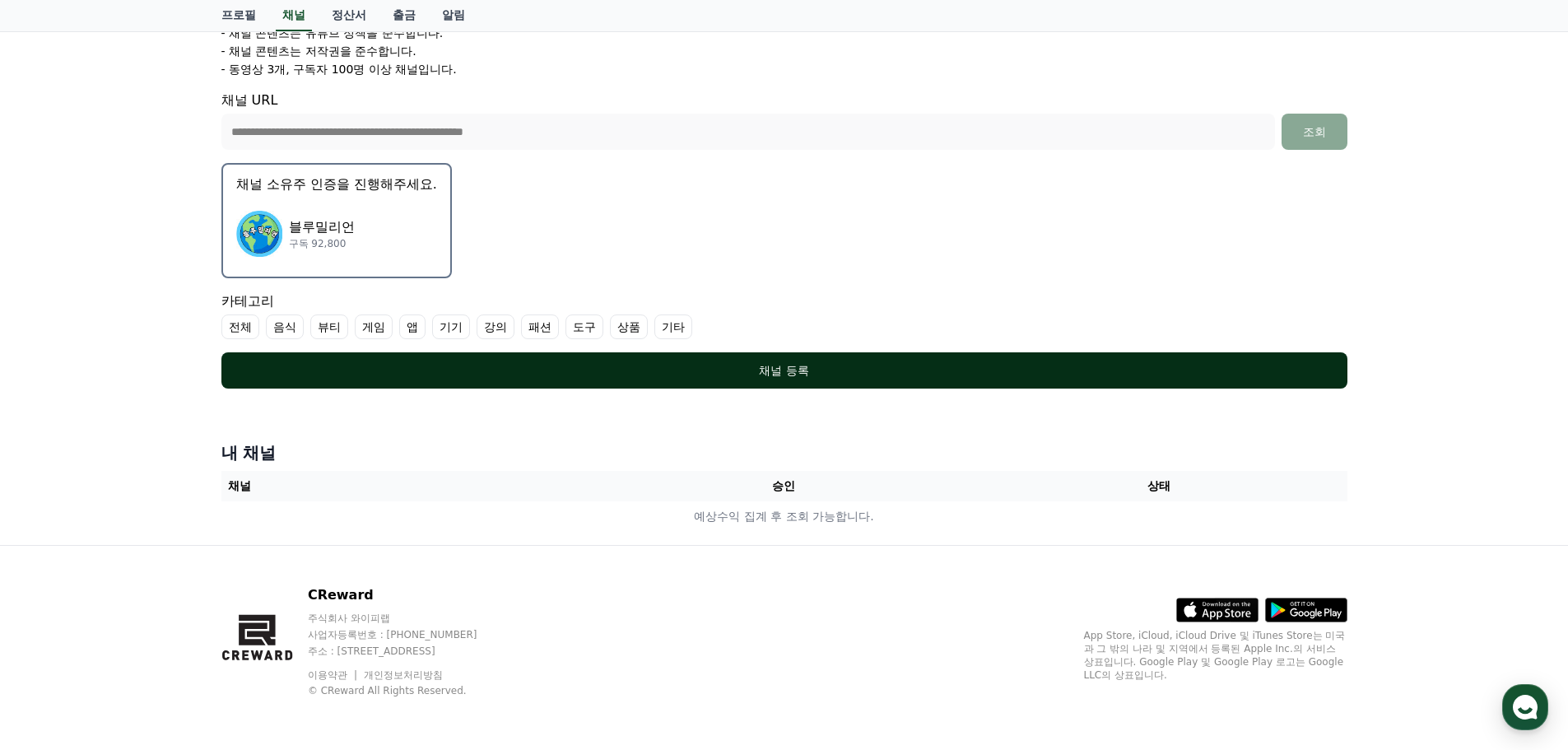
click at [613, 365] on div "채널 등록" at bounding box center [784, 370] width 1060 height 17
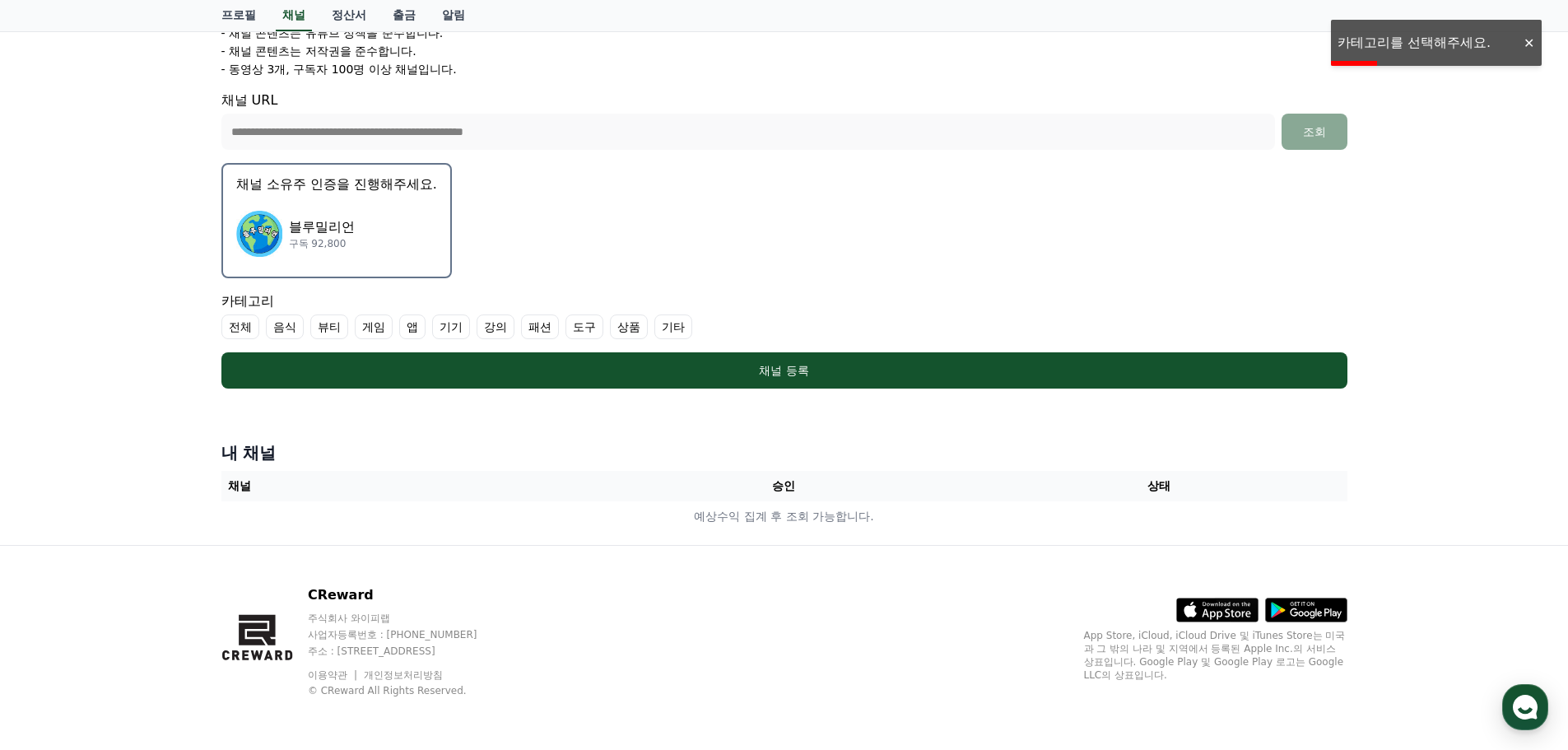
click at [666, 319] on label "기타" at bounding box center [672, 326] width 38 height 25
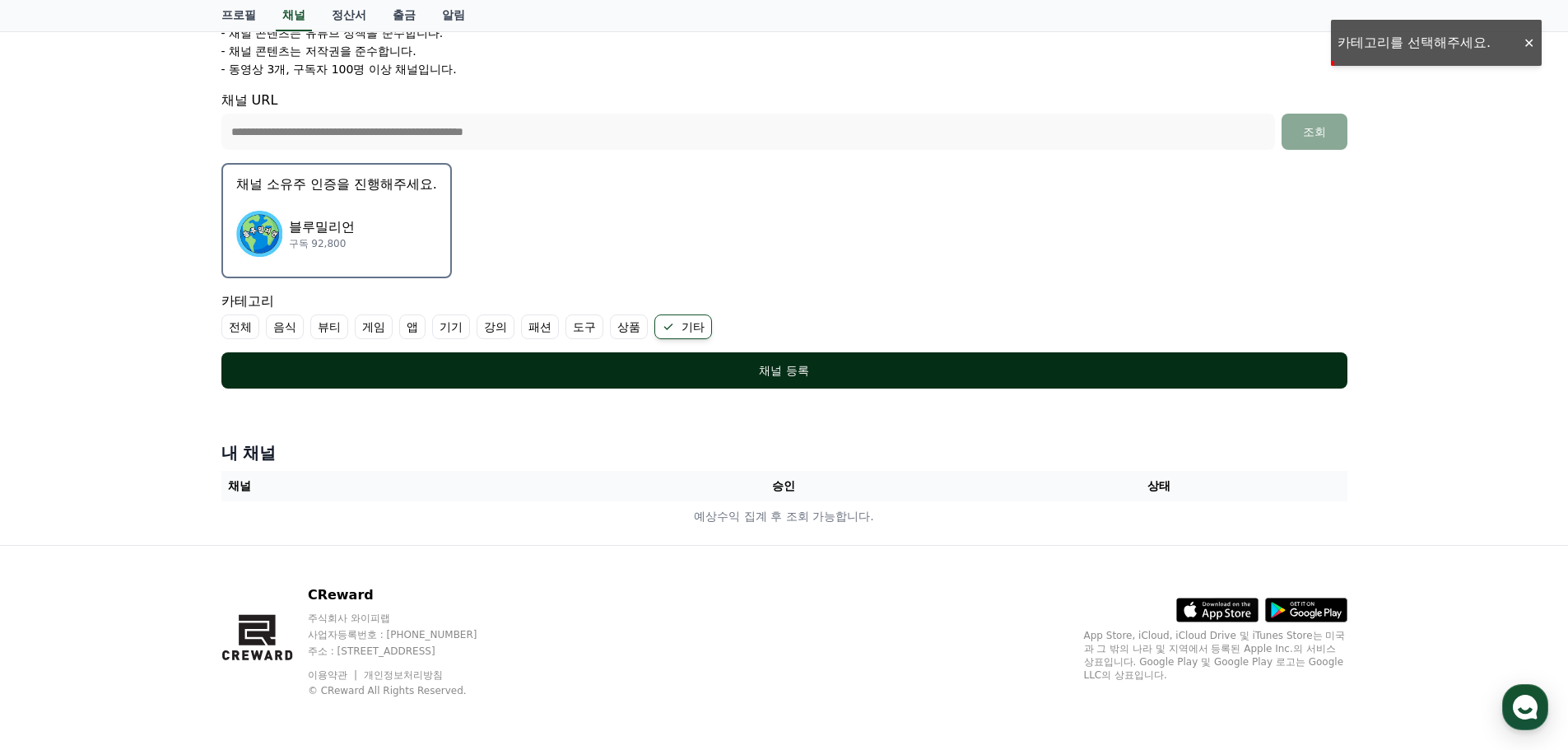
click at [653, 360] on button "채널 등록" at bounding box center [784, 370] width 1126 height 36
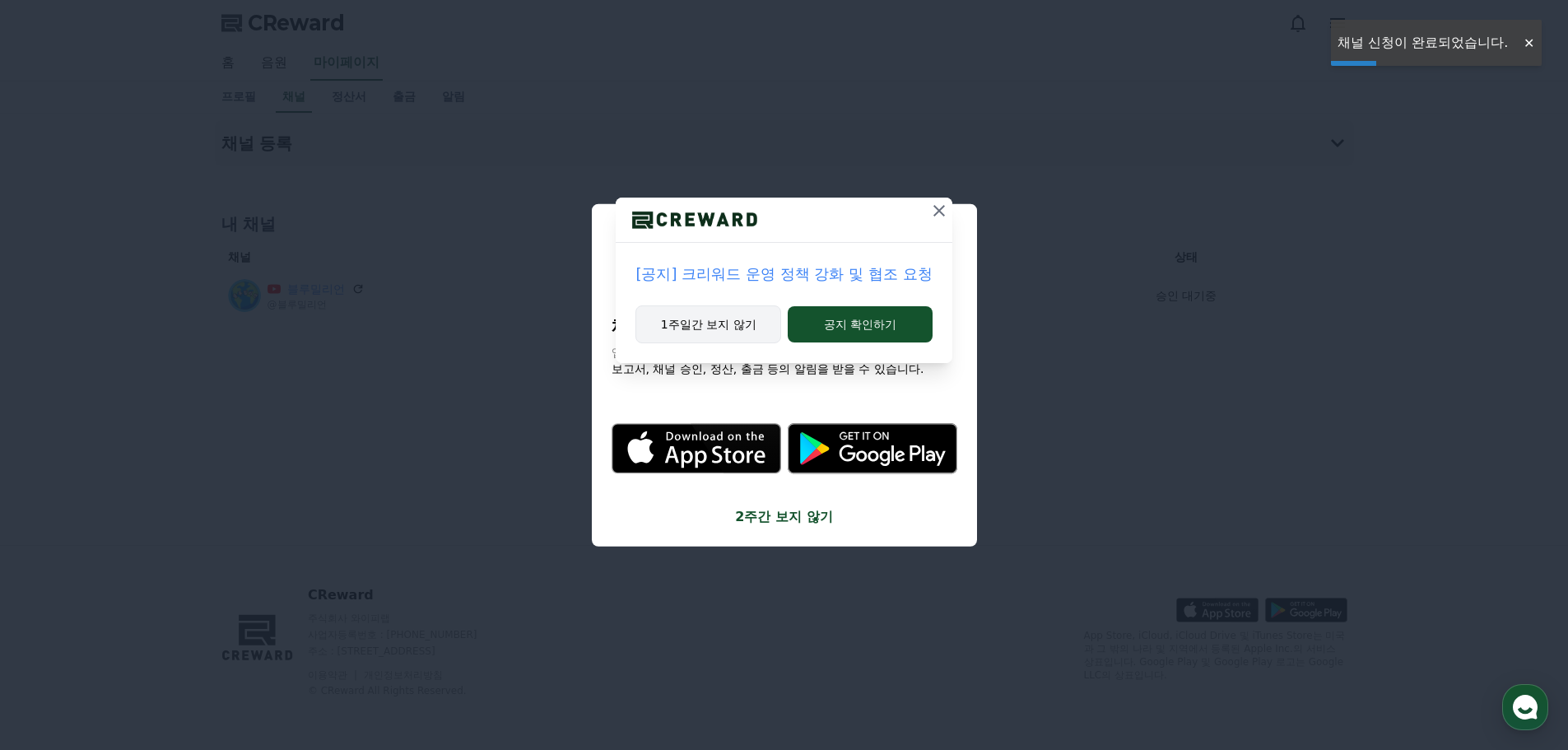
click at [727, 330] on button "1주일간 보지 않기" at bounding box center [708, 324] width 146 height 38
drag, startPoint x: 751, startPoint y: 314, endPoint x: 760, endPoint y: 309, distance: 10.3
click at [751, 314] on button "1주일간 보지 않기" at bounding box center [711, 324] width 143 height 38
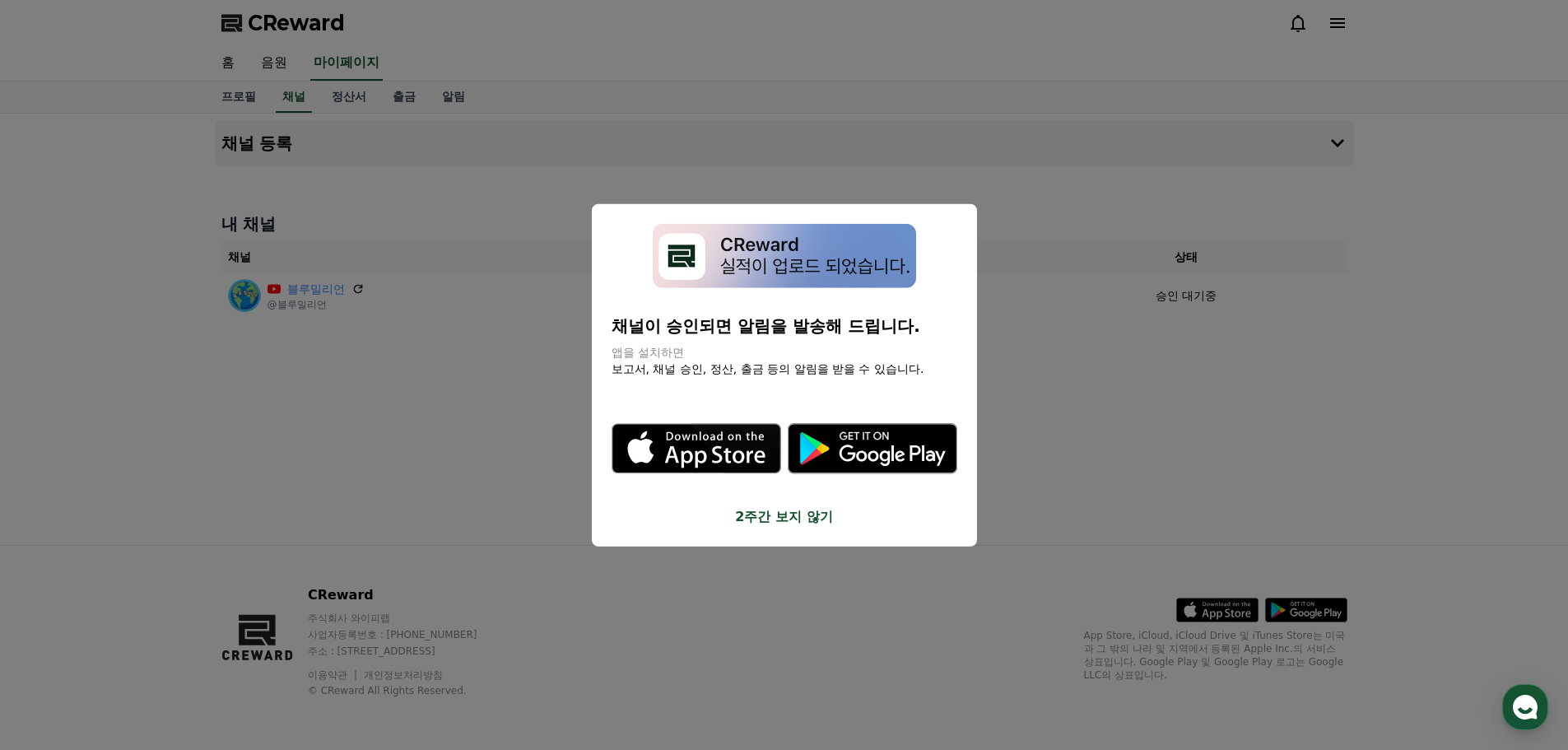
click at [1039, 257] on button "close modal" at bounding box center [784, 375] width 1568 height 750
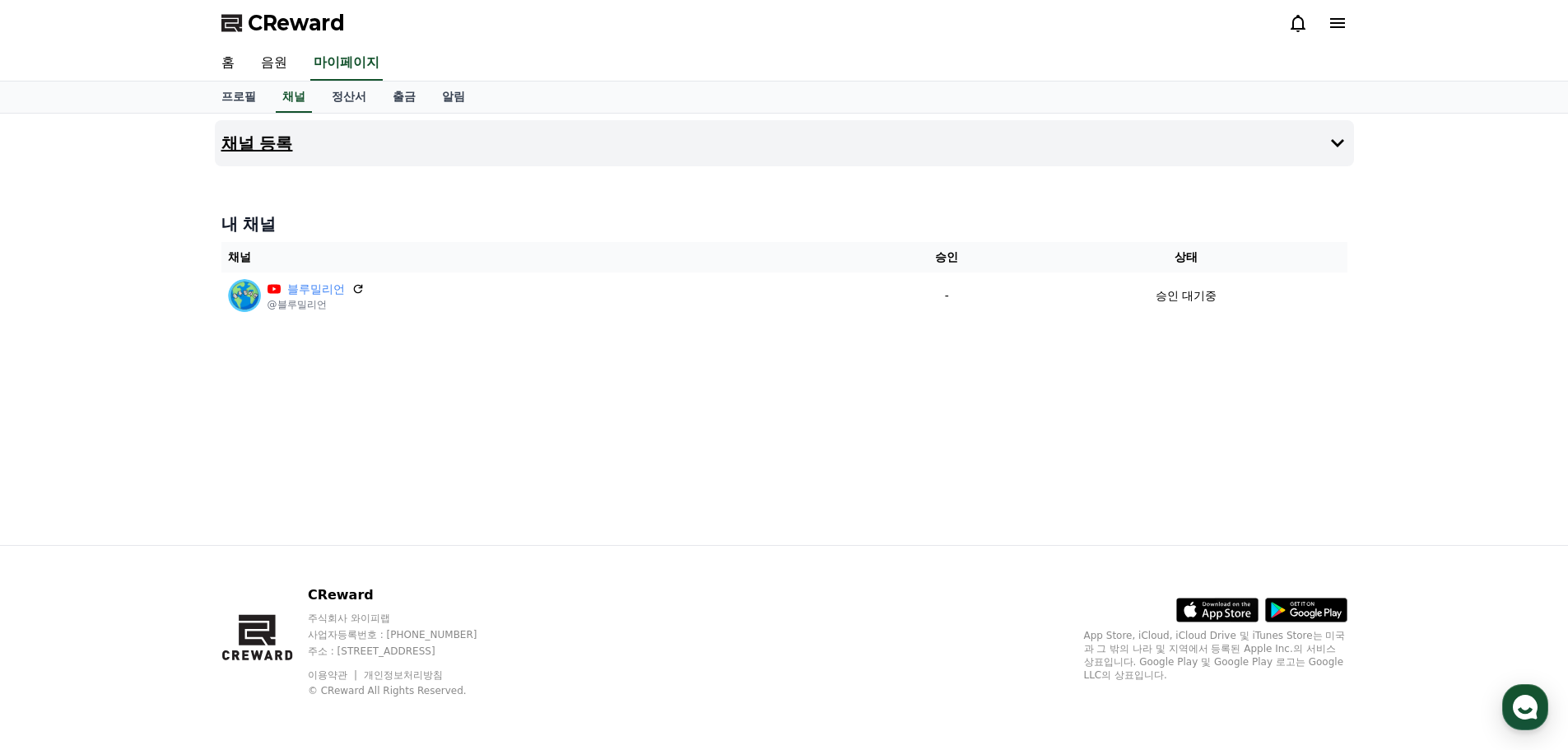
click at [770, 156] on button "채널 등록" at bounding box center [784, 143] width 1139 height 46
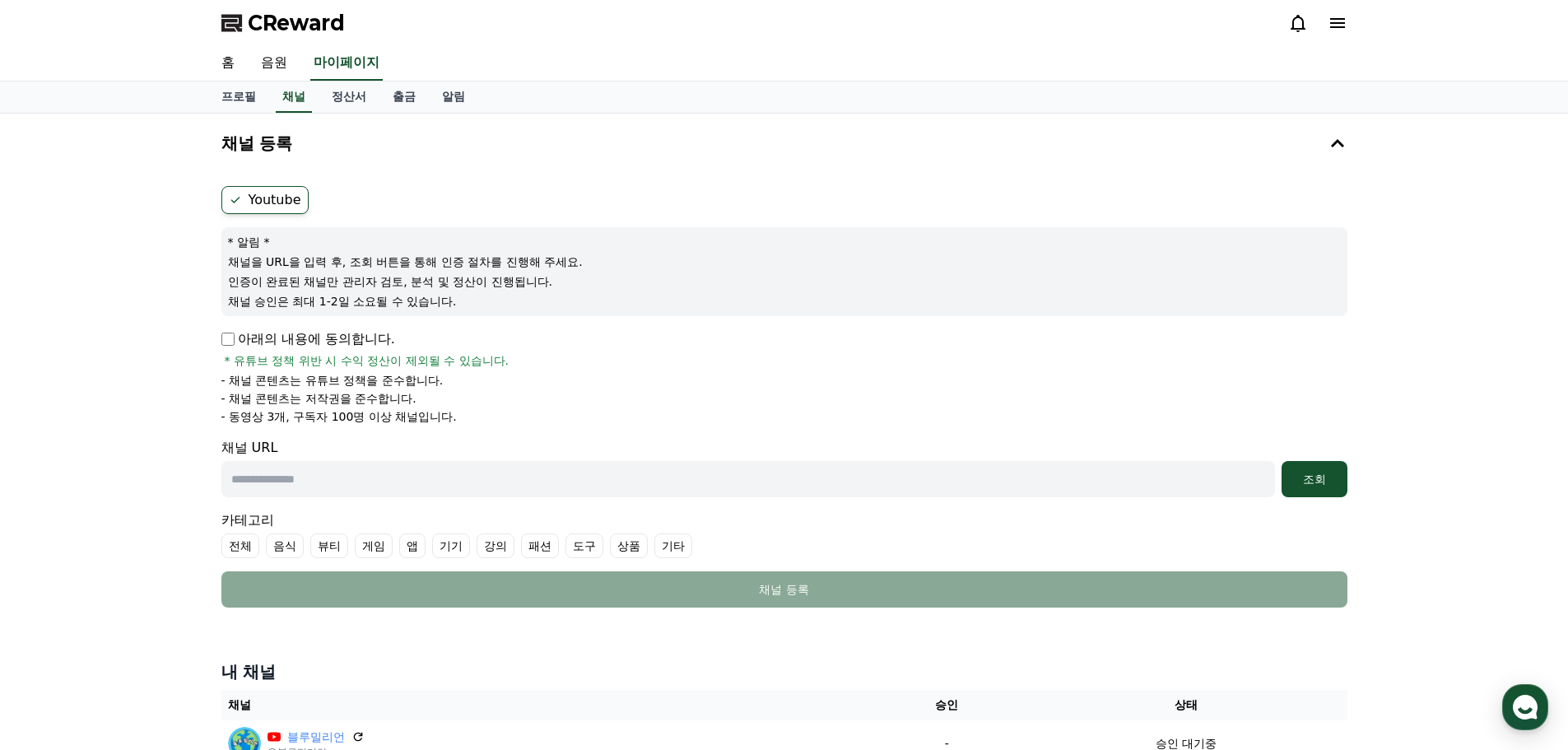
click at [242, 328] on form "Youtube * 알림 * 채널을 URL을 입력 후, 조회 버튼을 통해 인증 절차를 진행해 주세요. 인증이 완료된 채널만 관리자 검토, 분석 …" at bounding box center [784, 397] width 1126 height 422
click at [1300, 487] on div "조회" at bounding box center [1314, 480] width 52 height 17
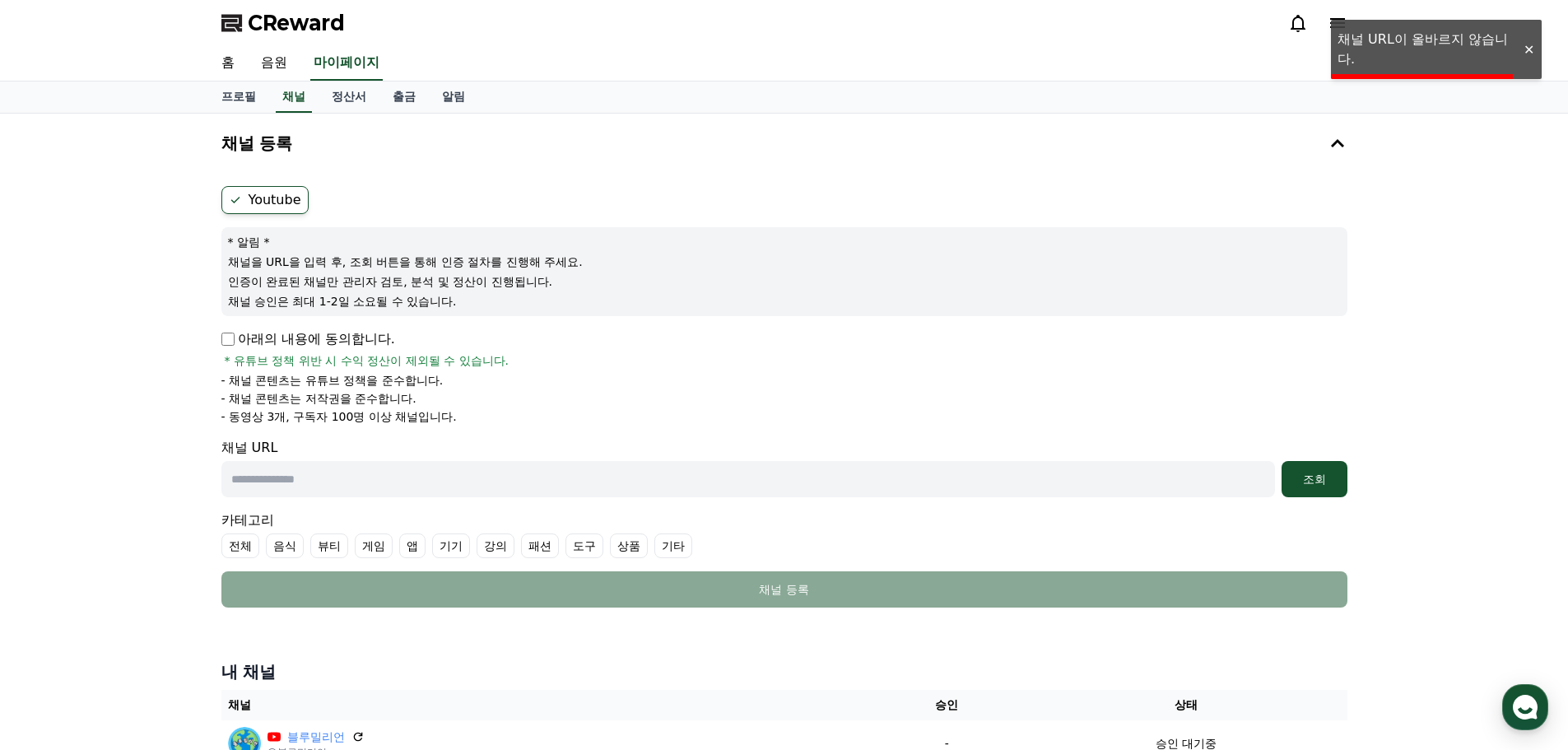
click at [1230, 488] on input "text" at bounding box center [748, 479] width 1054 height 36
drag, startPoint x: 681, startPoint y: 469, endPoint x: 703, endPoint y: 481, distance: 25.1
click at [681, 469] on input "text" at bounding box center [748, 479] width 1054 height 36
click at [704, 481] on input "text" at bounding box center [748, 479] width 1054 height 36
paste input "**********"
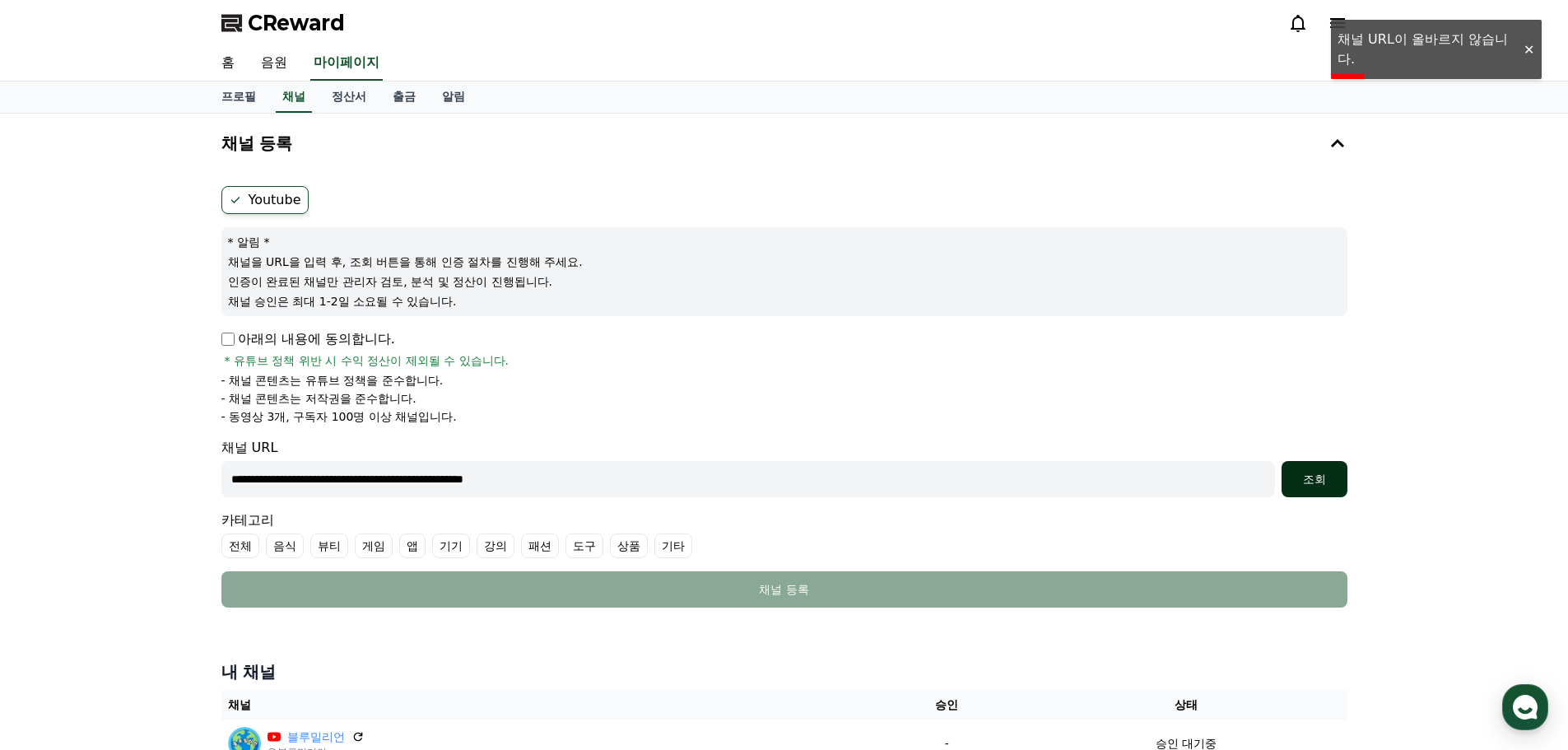
type input "**********"
click at [1309, 479] on div "조회" at bounding box center [1314, 480] width 52 height 17
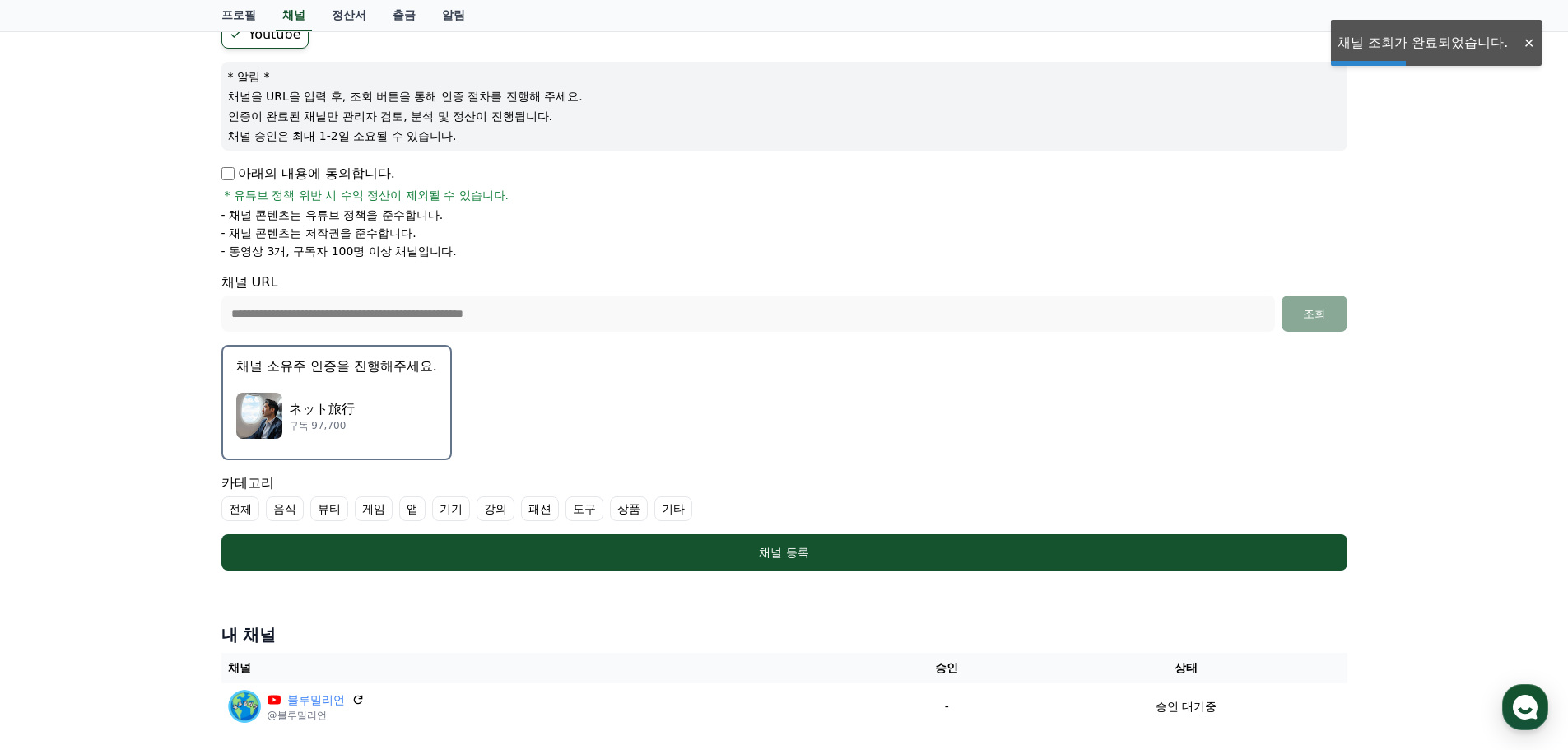
scroll to position [247, 0]
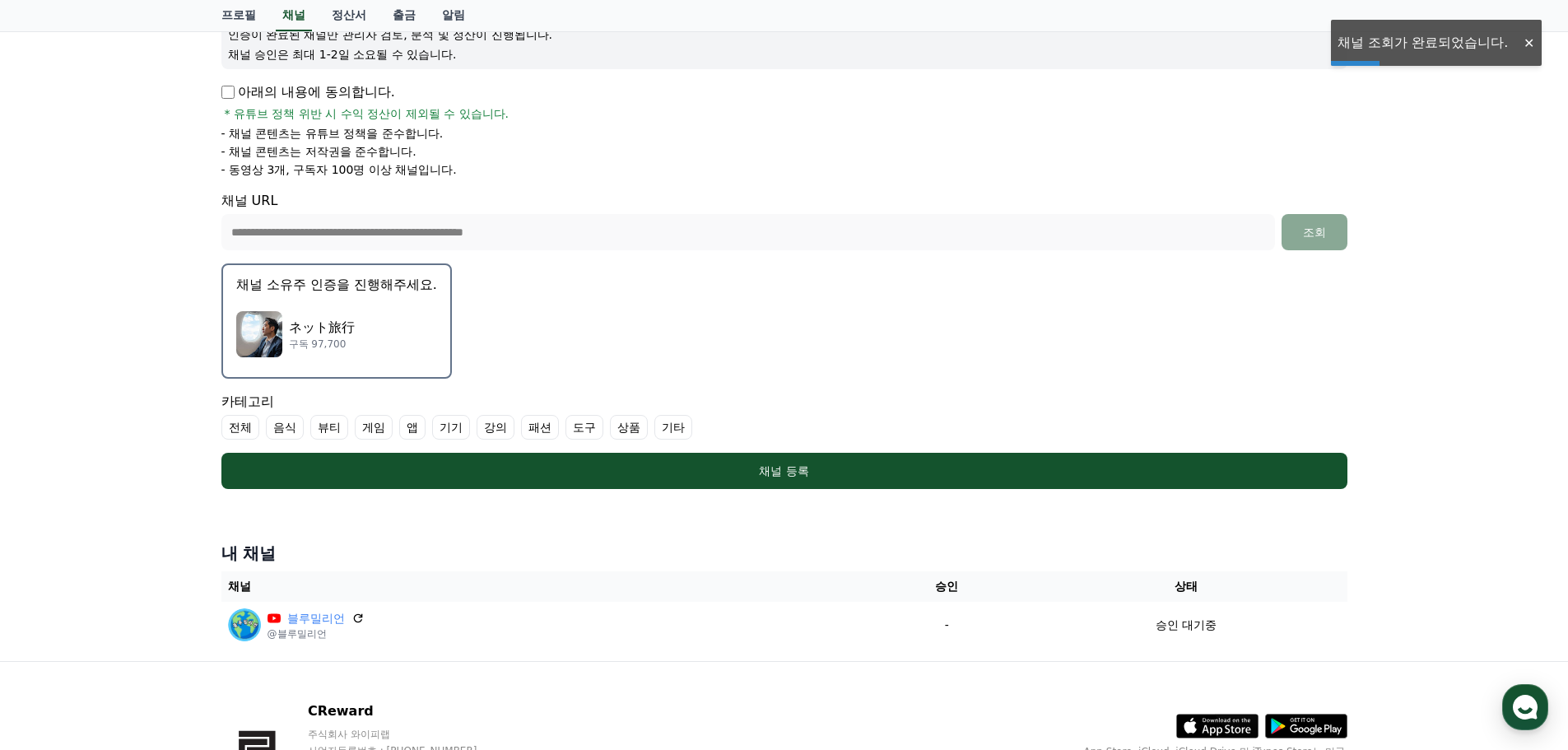
click at [378, 361] on div "ネット旅行 구독 97,700" at bounding box center [336, 335] width 201 height 66
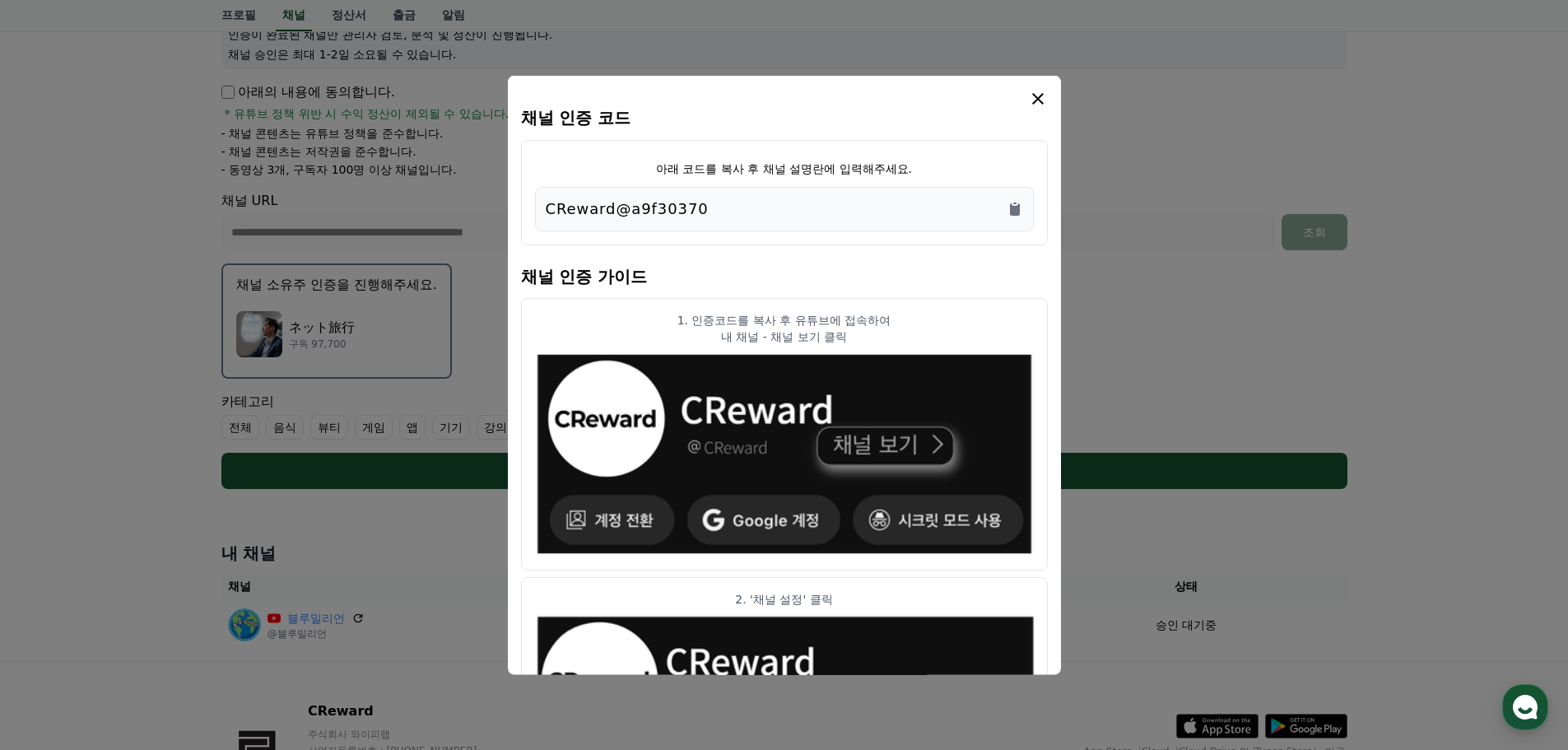
click at [1008, 196] on div "CReward@a9f30370" at bounding box center [784, 209] width 499 height 44
click at [1008, 209] on icon "Copy to clipboard" at bounding box center [1015, 209] width 17 height 17
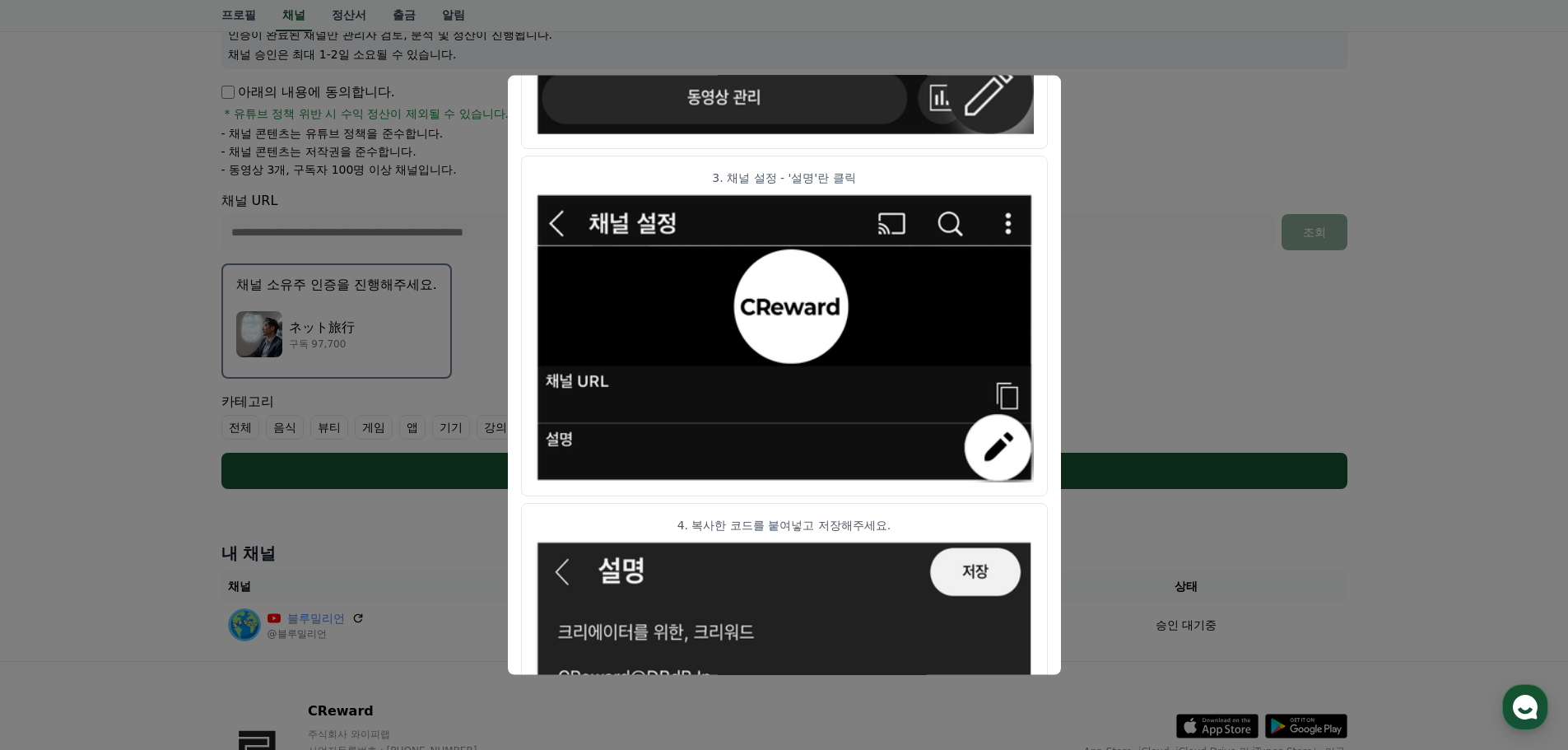
scroll to position [821, 0]
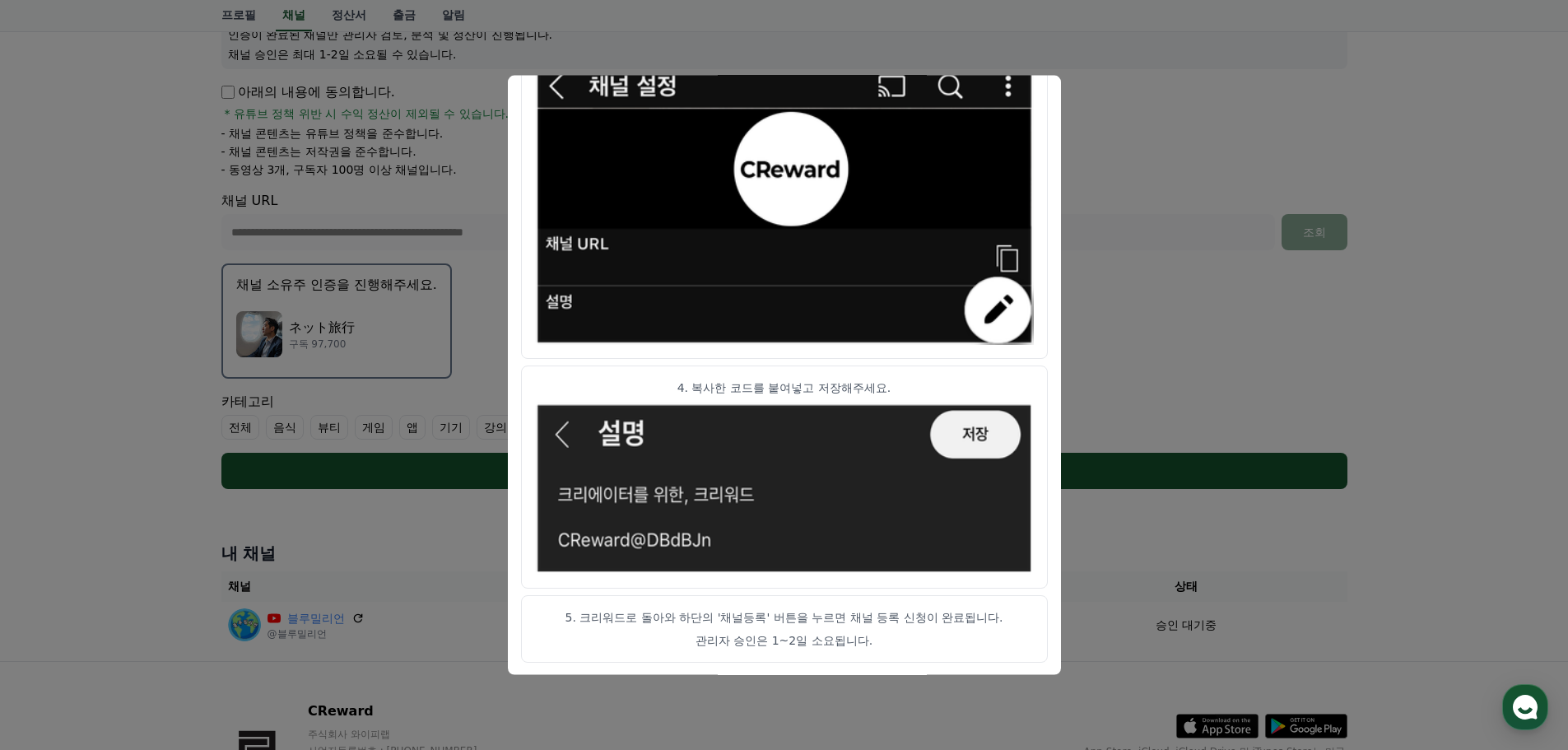
click at [1186, 338] on button "close modal" at bounding box center [784, 375] width 1568 height 750
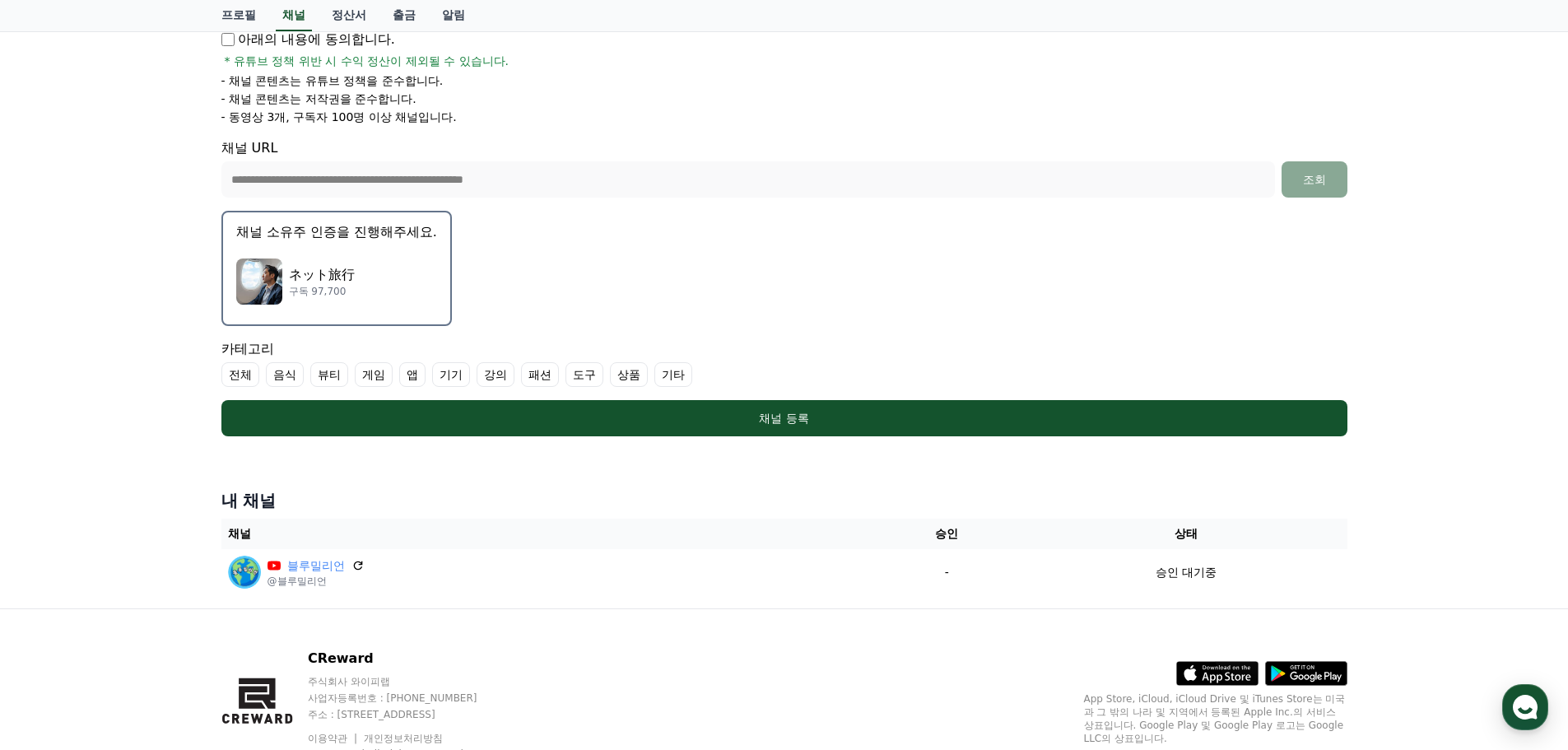
scroll to position [329, 0]
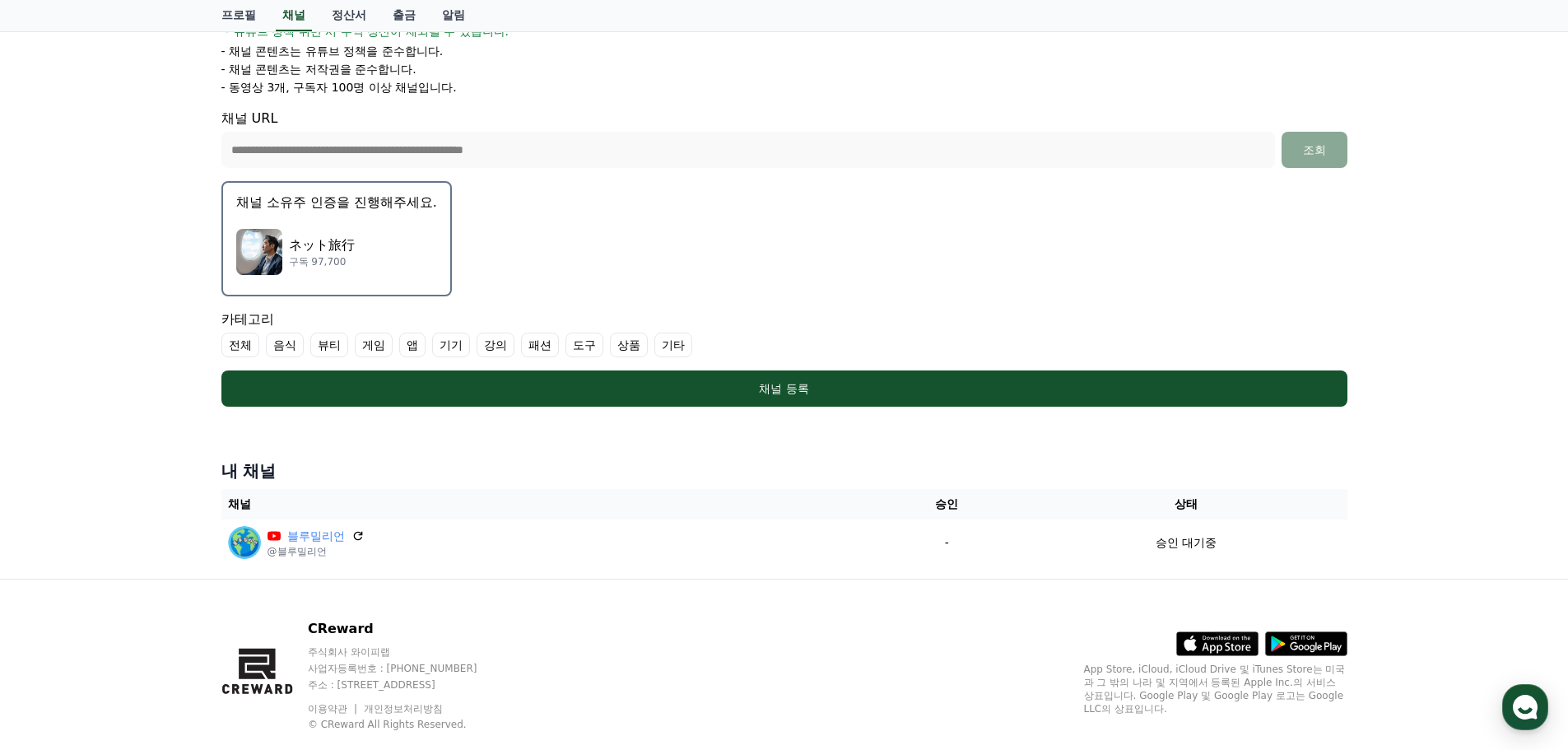
click at [665, 337] on label "기타" at bounding box center [672, 345] width 38 height 25
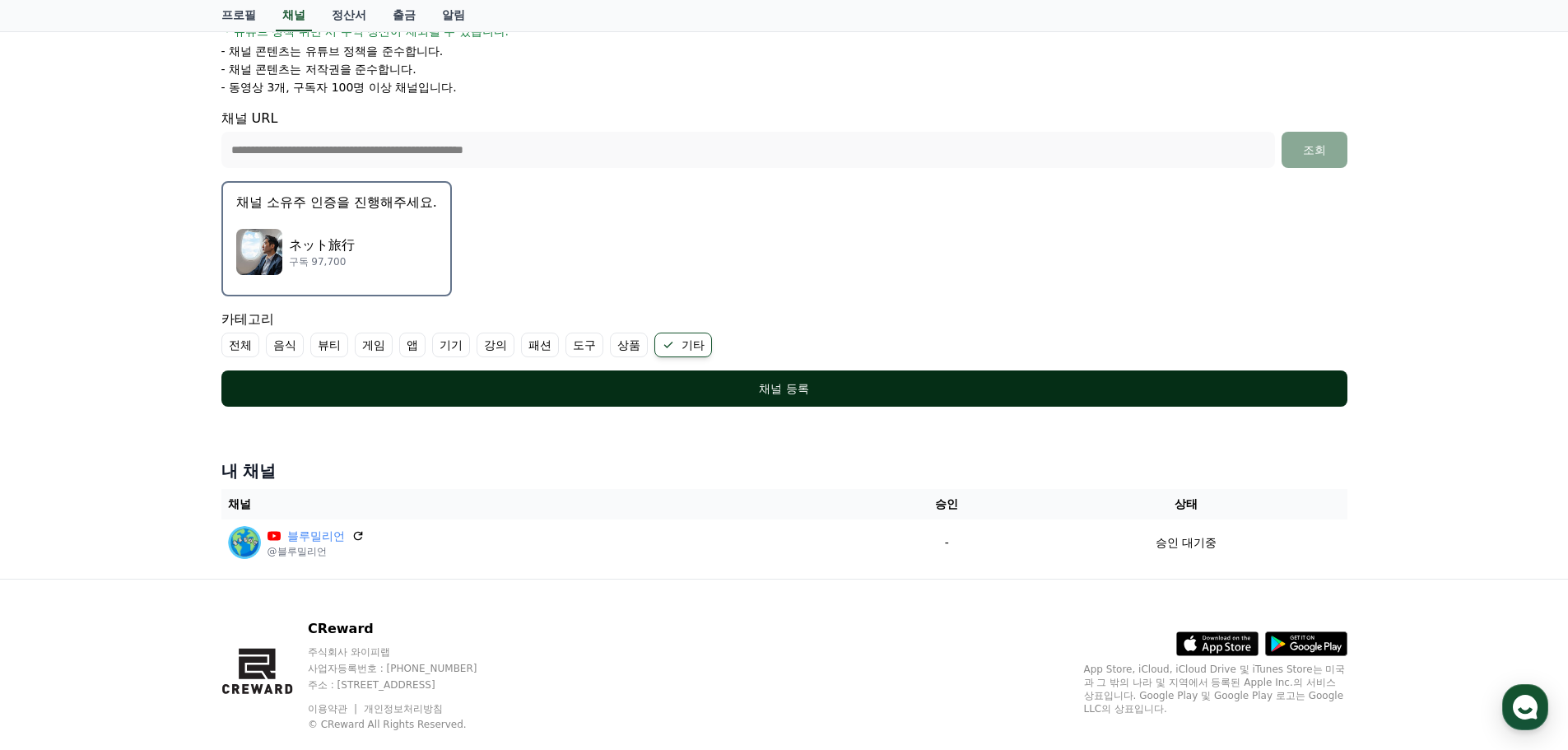
click at [741, 381] on div "채널 등록" at bounding box center [784, 389] width 1060 height 17
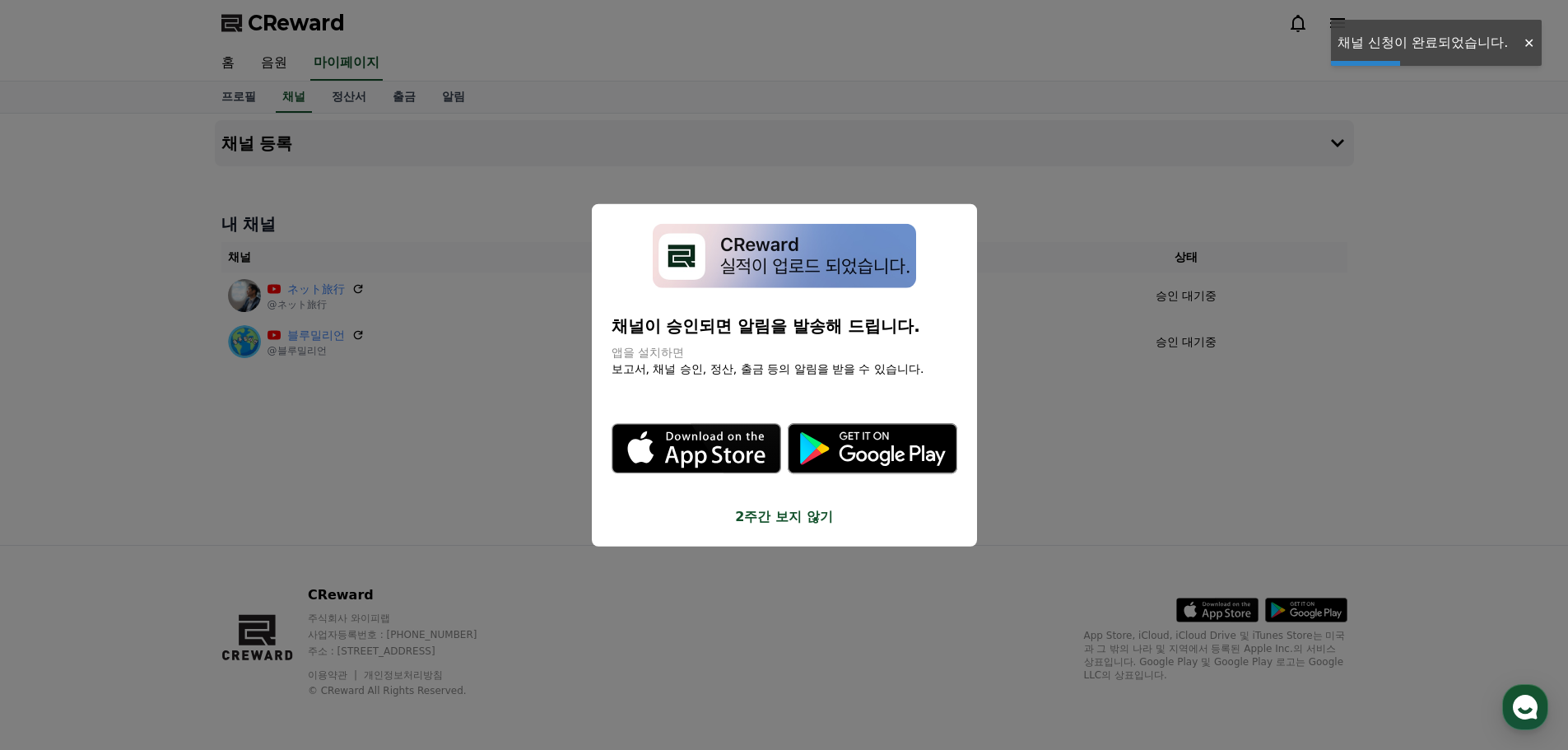
click at [1134, 434] on button "close modal" at bounding box center [784, 375] width 1568 height 750
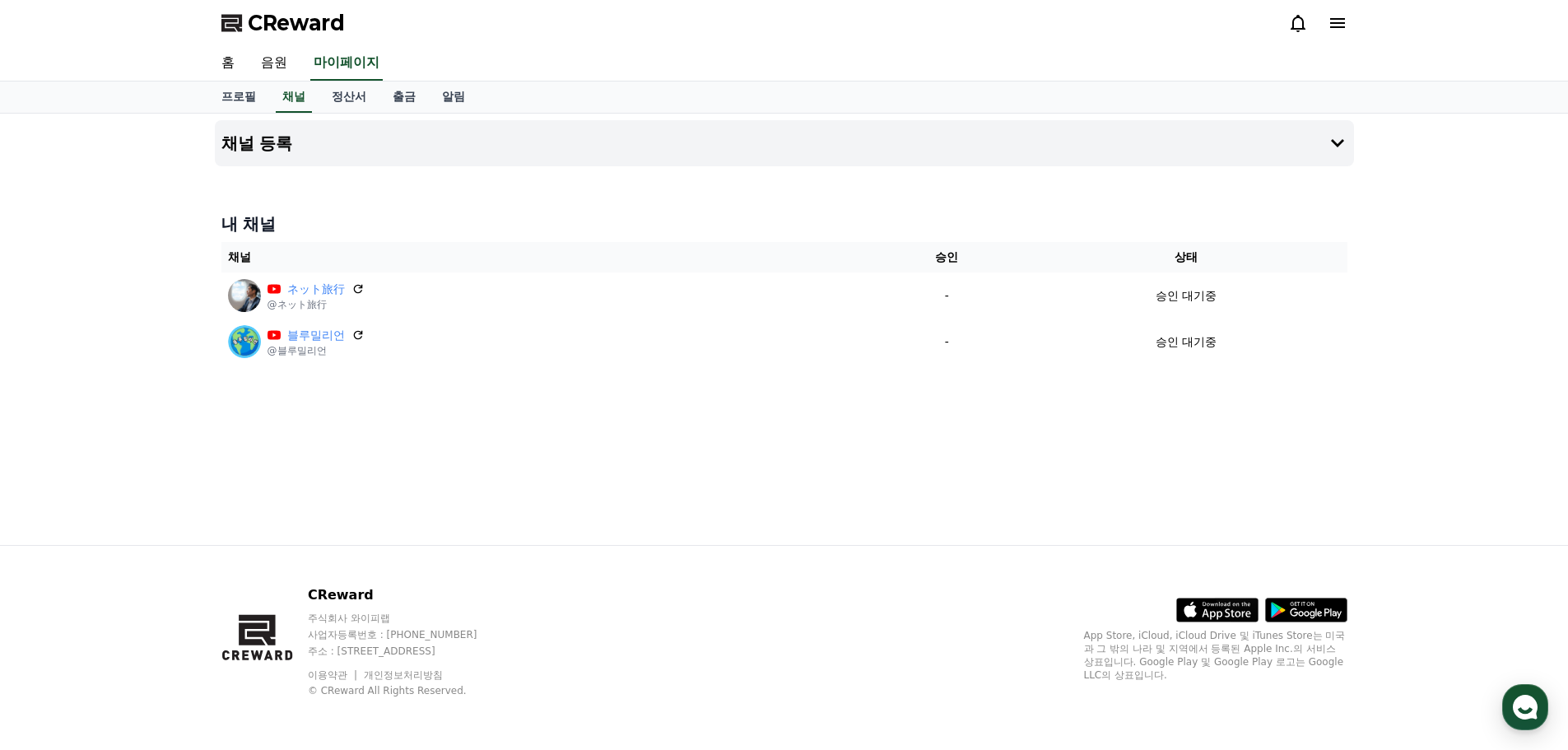
click at [163, 120] on div "채널 등록 내 채널 채널 승인 상태 ネット旅行 @ネット旅行 - 승인 대기중 블루밀리언 @블루밀리언 - 승인 대기중" at bounding box center [784, 330] width 1568 height 432
